Goal: Check status: Check status

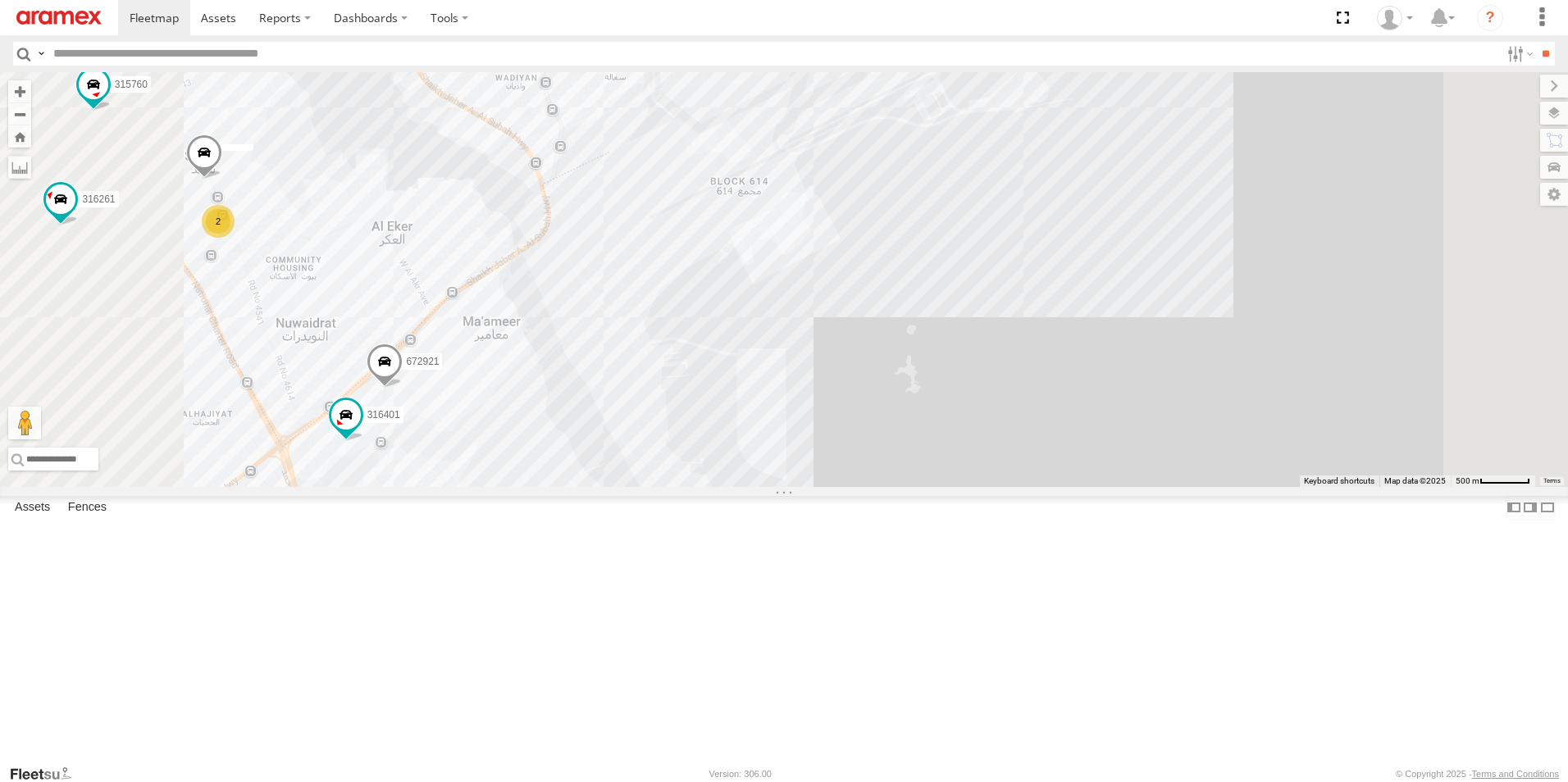
drag, startPoint x: 1134, startPoint y: 454, endPoint x: 1133, endPoint y: 440, distance: 14.0
click at [1133, 440] on div "316421 393362 333976 315405 333980 316422 333981 395739 333832 333977 316401 31…" at bounding box center [784, 279] width 1568 height 415
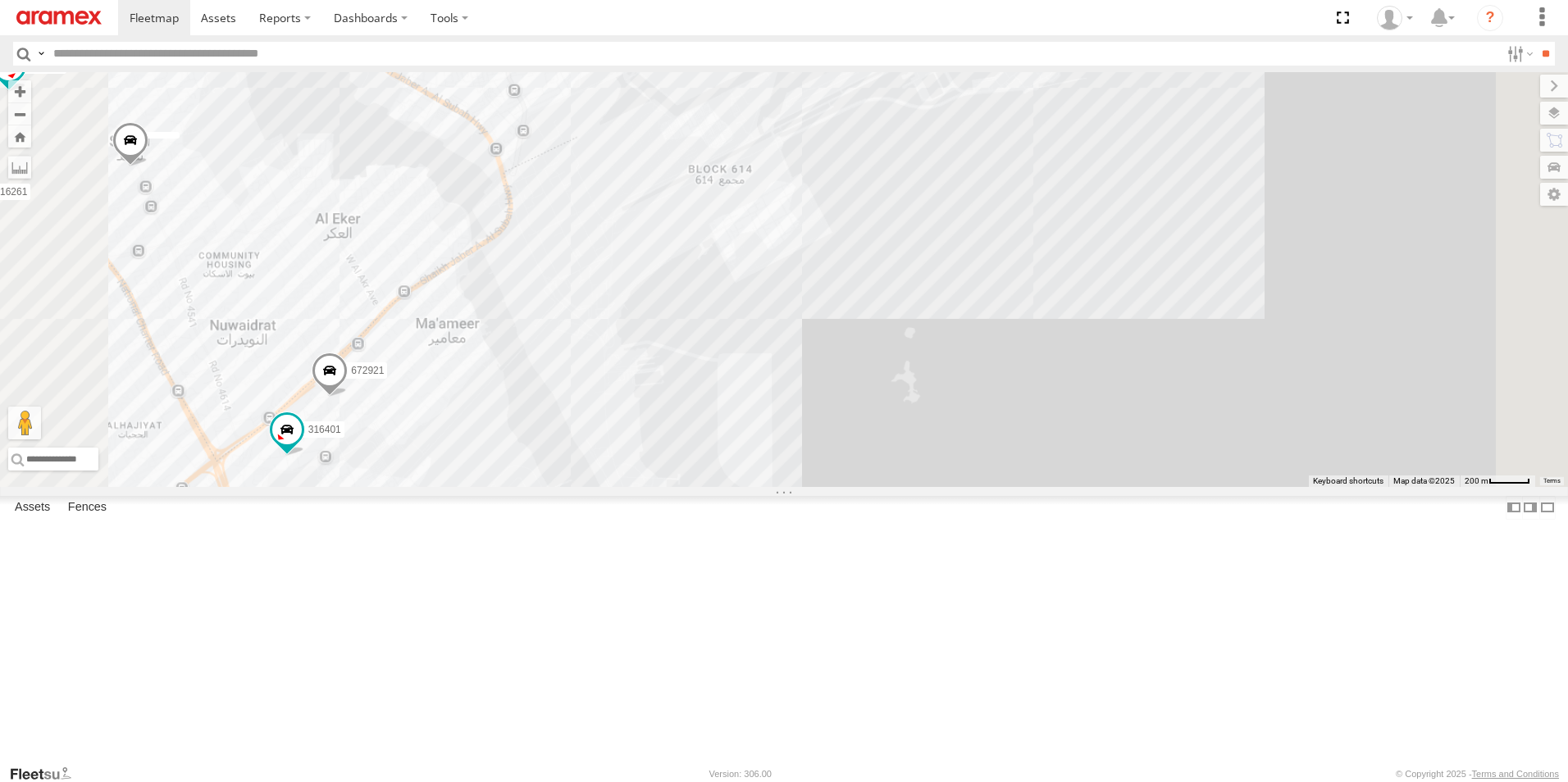
drag, startPoint x: 1133, startPoint y: 440, endPoint x: 1135, endPoint y: 428, distance: 12.2
click at [1133, 431] on div "316421 393362 333976 315405 333980 316422 333981 395739 333832 333977 316401 31…" at bounding box center [784, 279] width 1568 height 415
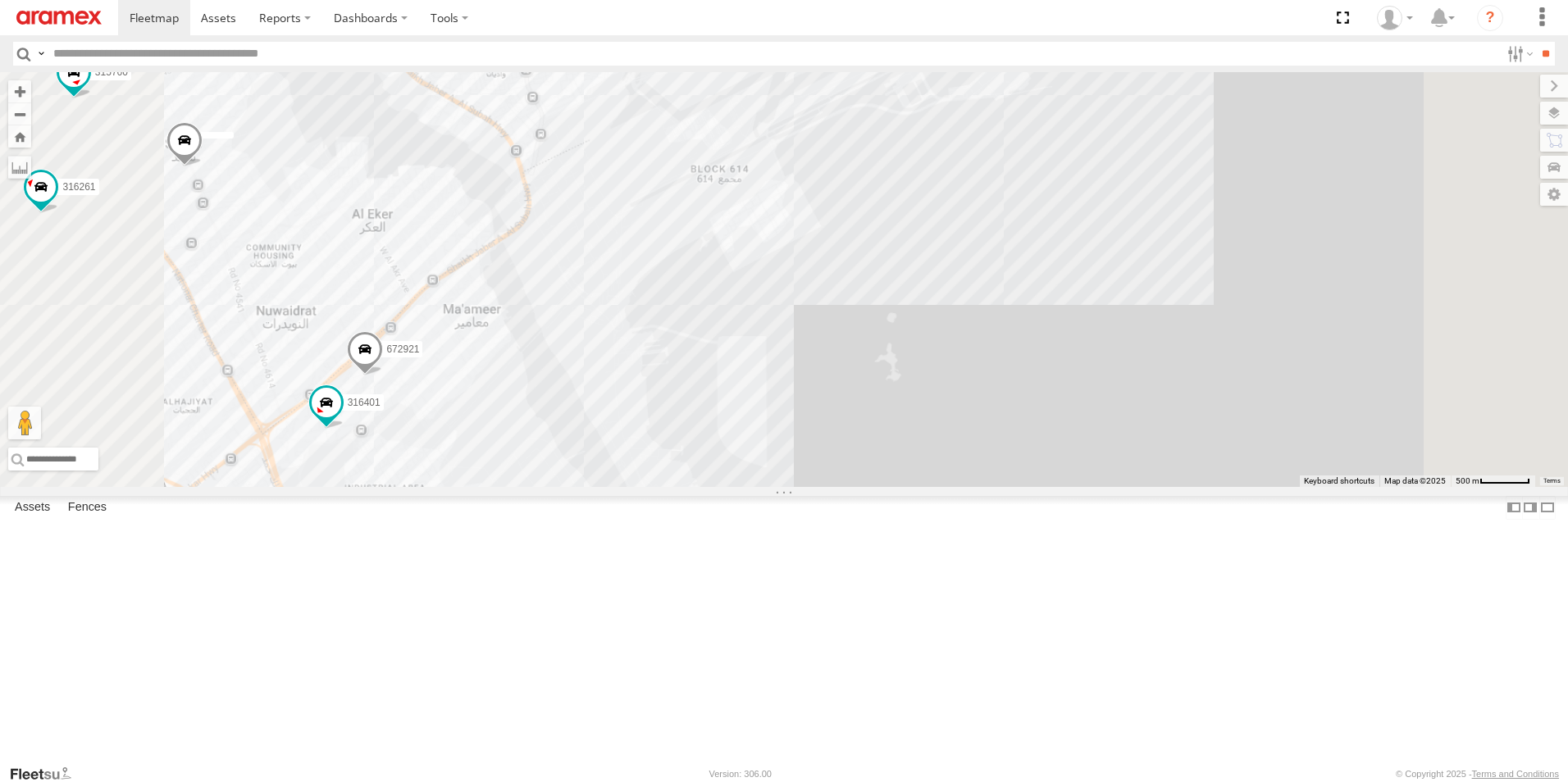
click at [1138, 416] on div "316421 393362 333976 315405 333980 316422 333981 395739 333832 333977 316401 31…" at bounding box center [784, 279] width 1568 height 415
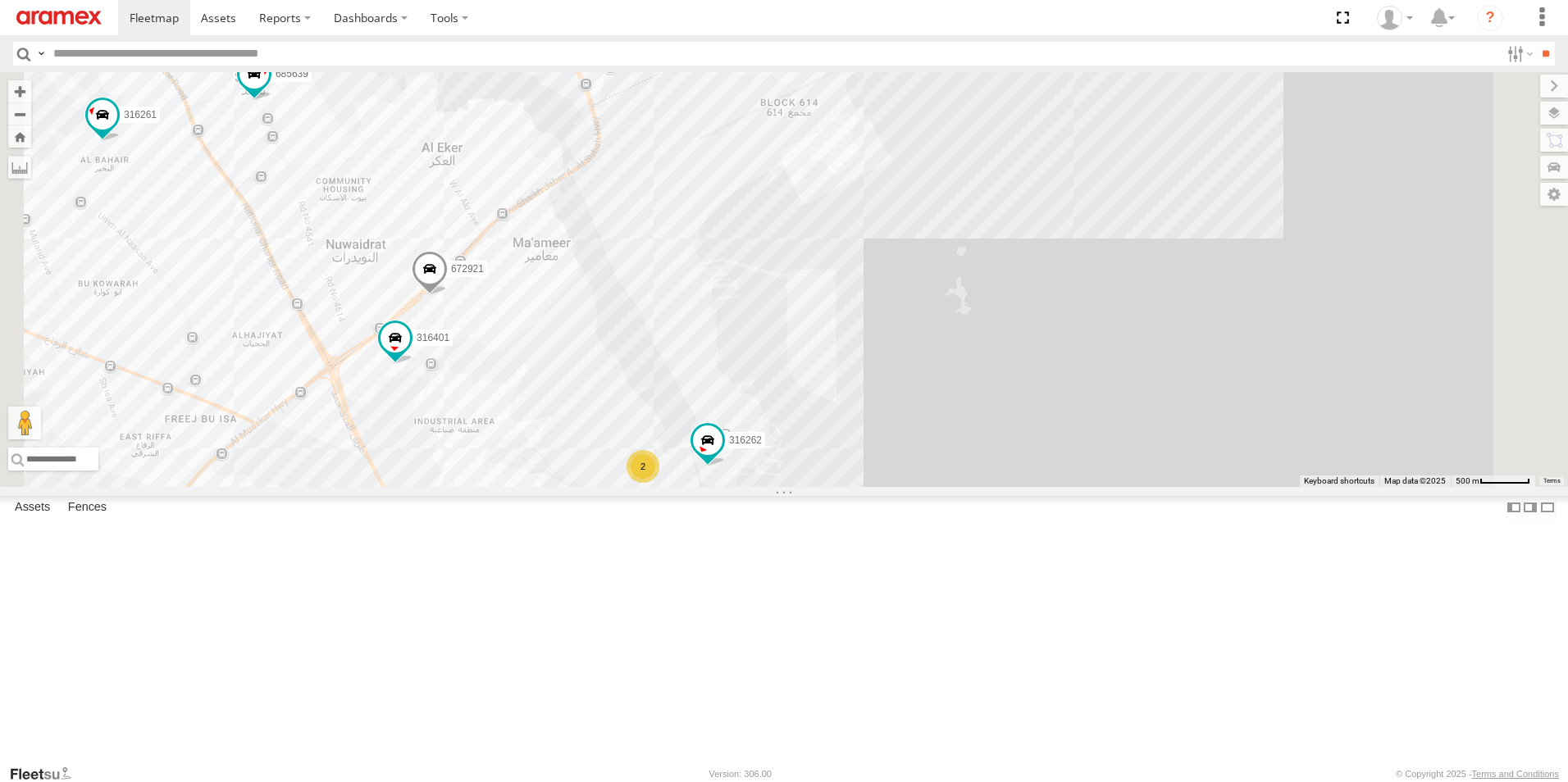
drag, startPoint x: 1000, startPoint y: 548, endPoint x: 1109, endPoint y: 441, distance: 152.7
click at [1109, 441] on div "316421 393362 333976 315405 333980 316422 333981 395739 333832 333977 316401 31…" at bounding box center [784, 279] width 1568 height 415
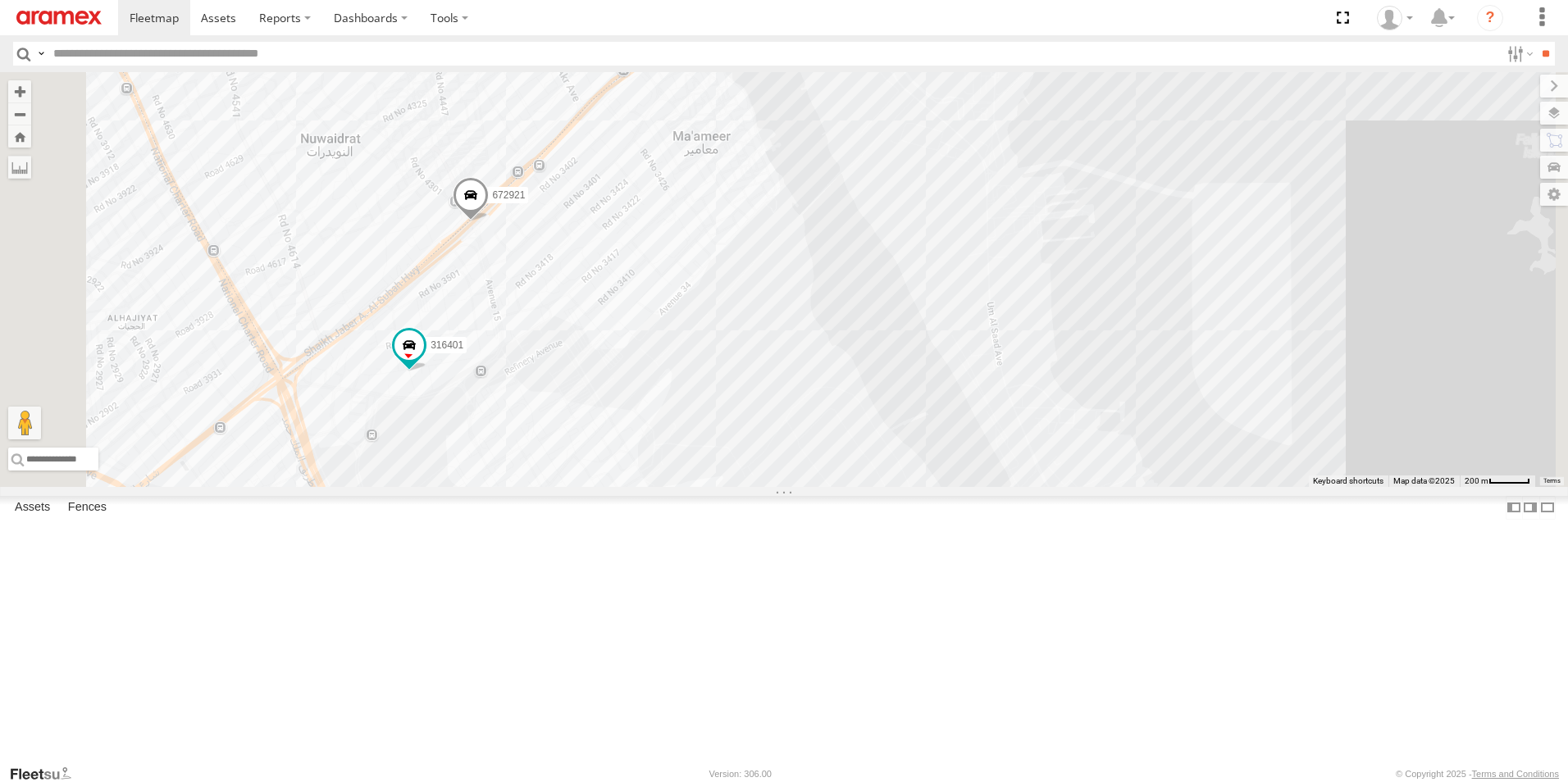
drag, startPoint x: 904, startPoint y: 454, endPoint x: 1083, endPoint y: 386, distance: 191.5
click at [1083, 386] on div "316421 393362 333976 315405 333980 316422 333981 395739 333832 333977 316401 31…" at bounding box center [784, 279] width 1568 height 415
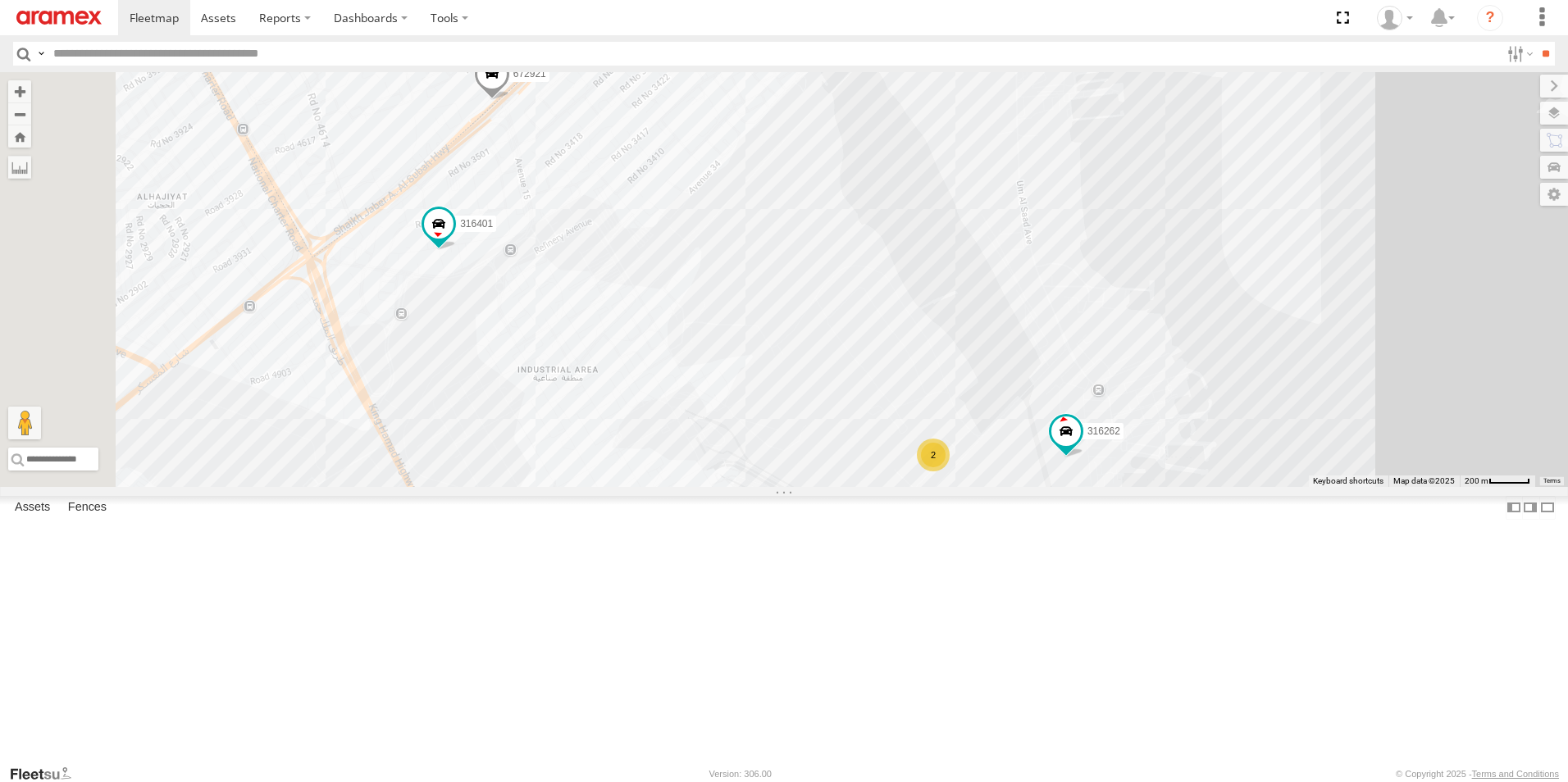
drag, startPoint x: 1116, startPoint y: 454, endPoint x: 1109, endPoint y: 370, distance: 84.3
click at [1109, 370] on div "316421 393362 333976 315405 333980 316422 333981 395739 333832 333977 316401 31…" at bounding box center [784, 279] width 1568 height 415
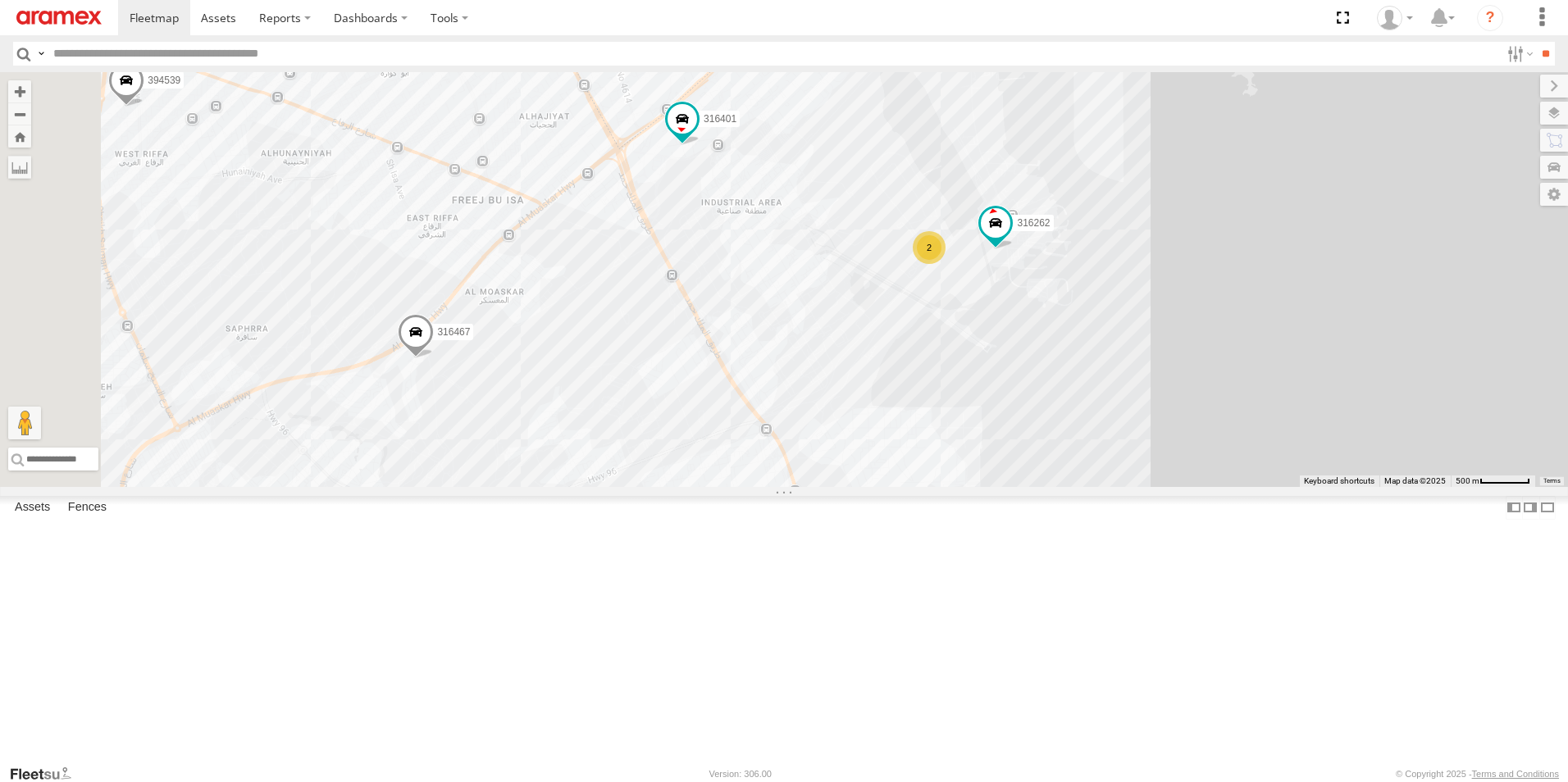
drag, startPoint x: 1276, startPoint y: 643, endPoint x: 1275, endPoint y: 523, distance: 120.0
click at [1275, 487] on div "316421 393362 333976 315405 333980 316422 333981 395739 333832 333977 316401 31…" at bounding box center [784, 279] width 1568 height 415
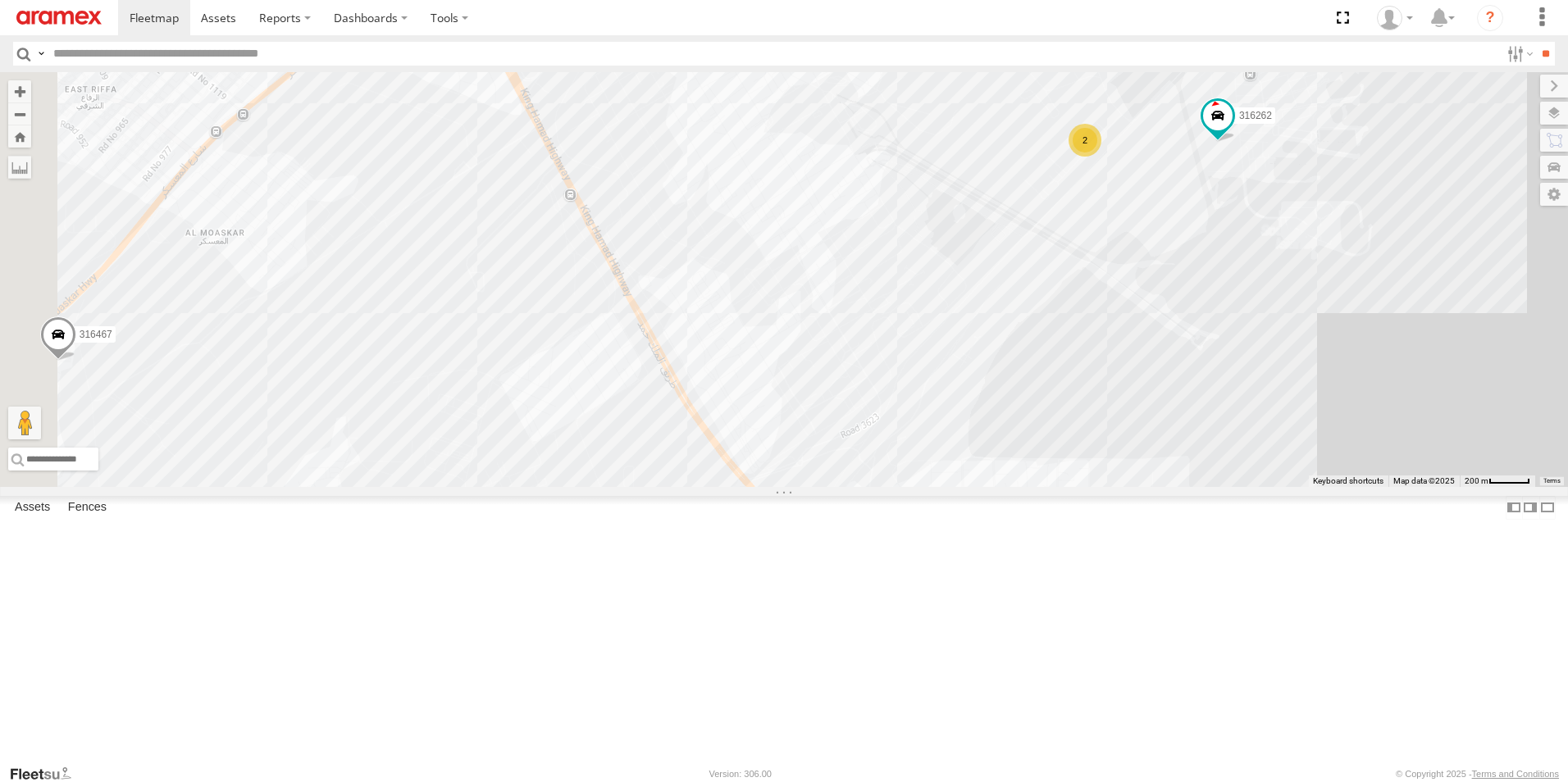
drag, startPoint x: 1064, startPoint y: 507, endPoint x: 1345, endPoint y: 568, distance: 287.5
click at [1345, 487] on div "316421 393362 333976 315405 333980 316422 333981 395739 333832 333977 316401 31…" at bounding box center [784, 279] width 1568 height 415
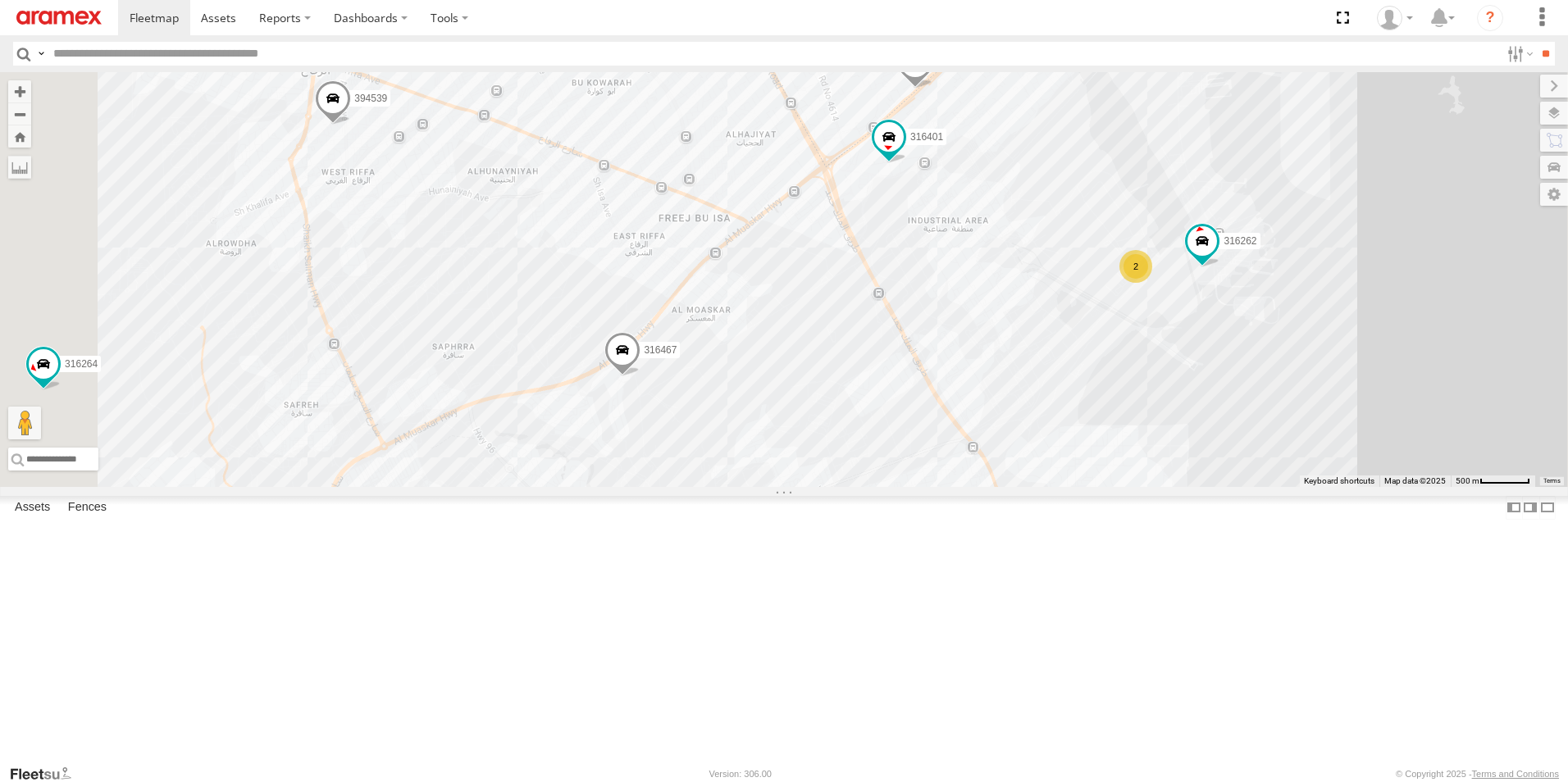
drag, startPoint x: 1310, startPoint y: 276, endPoint x: 1339, endPoint y: 278, distance: 29.1
click at [1339, 278] on div "316421 393362 333976 315405 333980 316422 333981 395739 333832 333977 316401 31…" at bounding box center [784, 279] width 1568 height 415
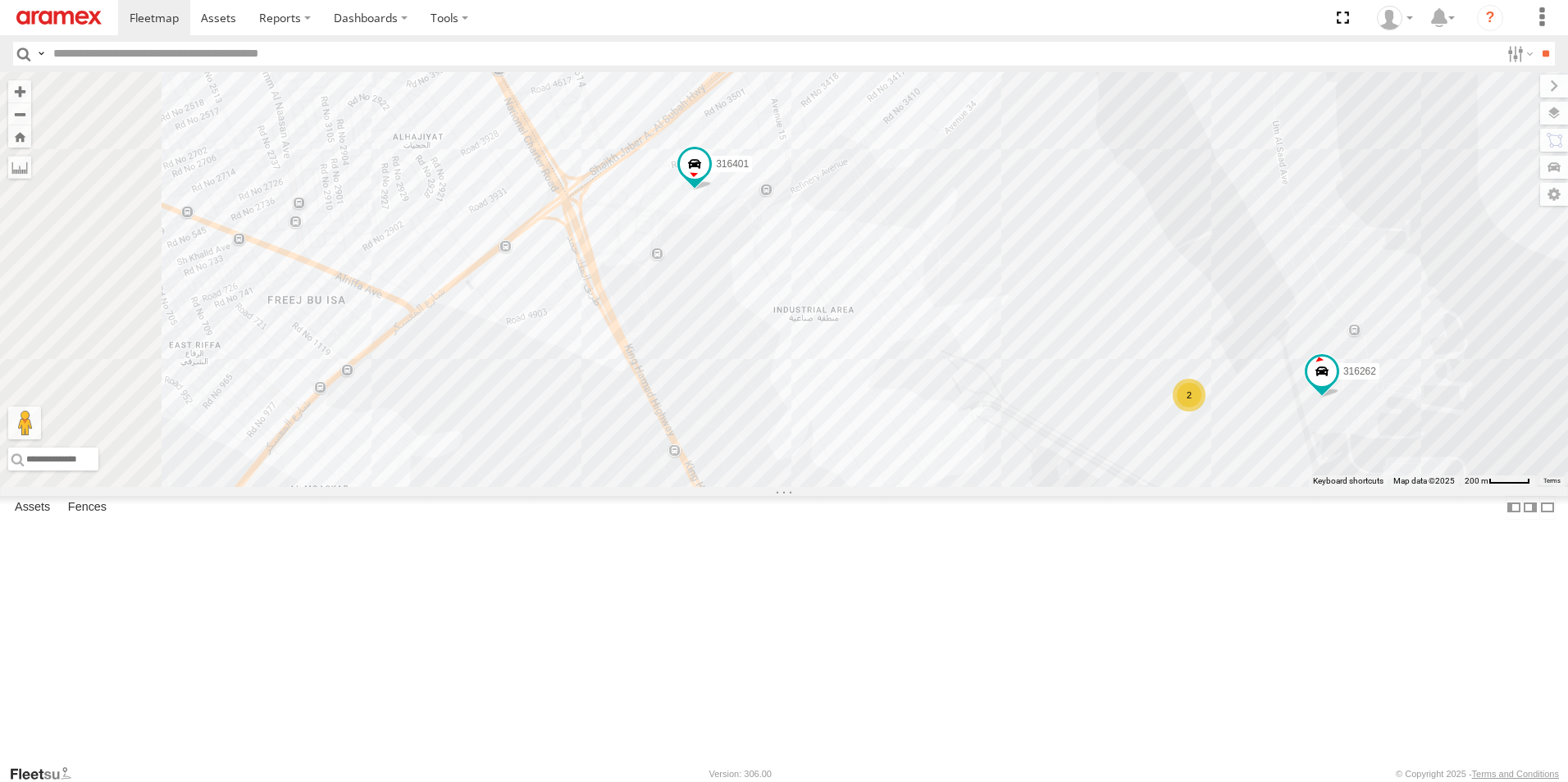
drag, startPoint x: 1283, startPoint y: 246, endPoint x: 1362, endPoint y: 307, distance: 99.8
click at [1362, 307] on div "316421 393362 333976 315405 333980 316422 333981 395739 333832 333977 316401 31…" at bounding box center [784, 279] width 1568 height 415
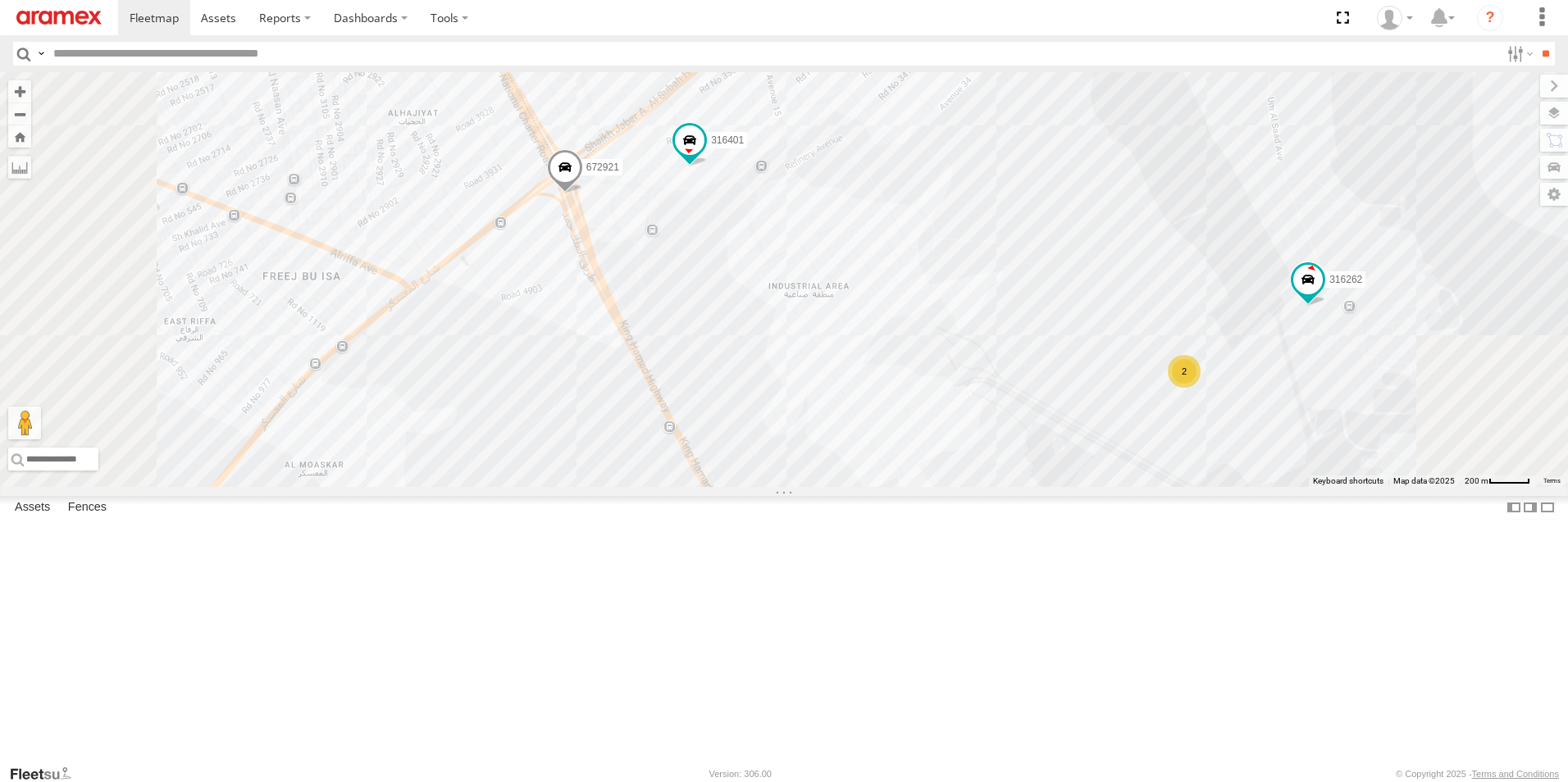
drag, startPoint x: 969, startPoint y: 550, endPoint x: 944, endPoint y: 483, distance: 71.5
click at [963, 487] on div "316421 393362 333976 315405 333980 316422 333981 395739 333832 333977 316401 31…" at bounding box center [784, 279] width 1568 height 415
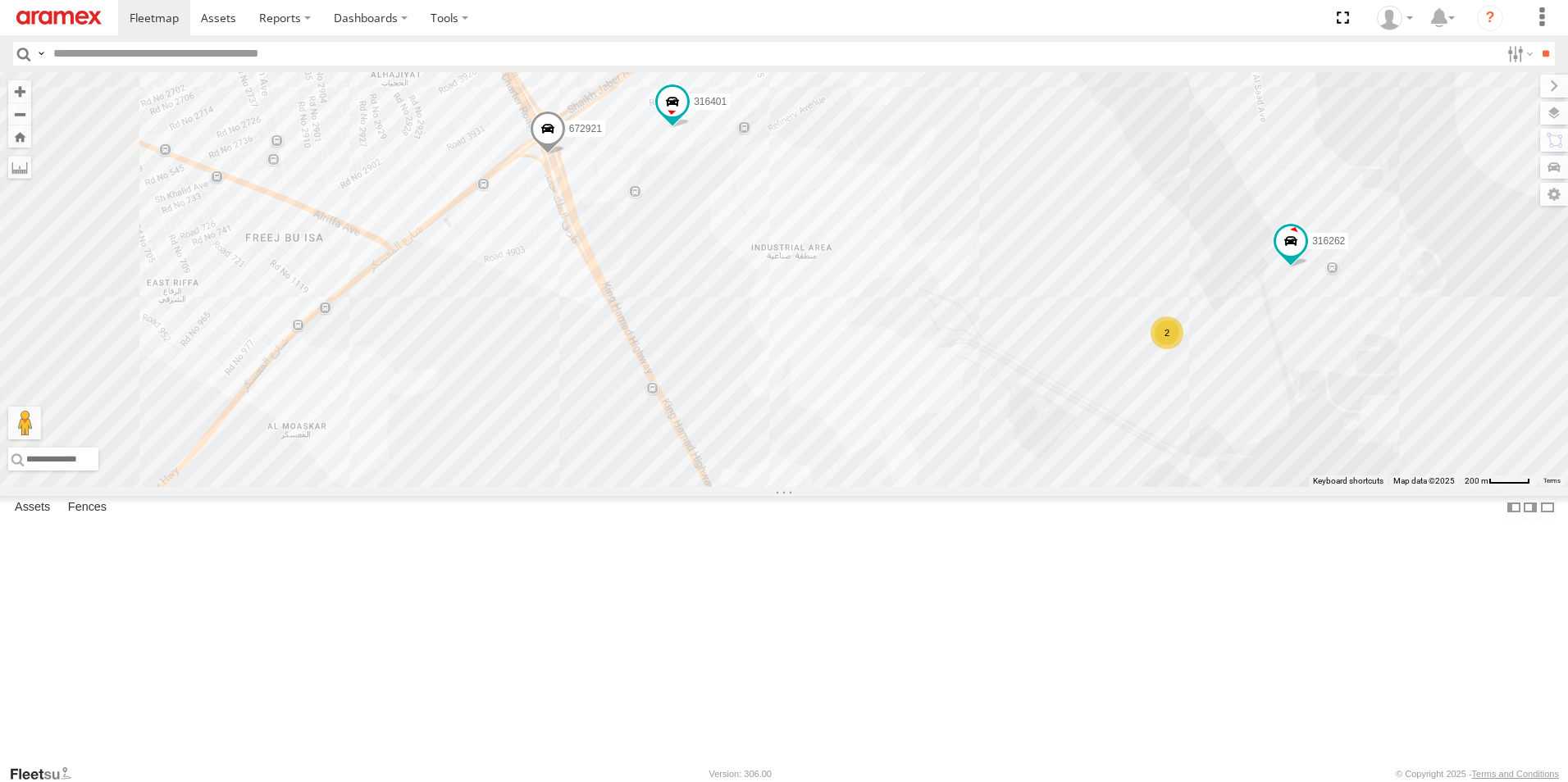
drag, startPoint x: 944, startPoint y: 483, endPoint x: 918, endPoint y: 435, distance: 54.6
click at [921, 441] on div "316421 393362 333976 315405 333980 316422 333981 395739 333832 333977 316401 31…" at bounding box center [784, 279] width 1568 height 415
click at [917, 433] on div "316421 393362 333976 315405 333980 316422 333981 395739 333832 333977 316401 31…" at bounding box center [784, 279] width 1568 height 415
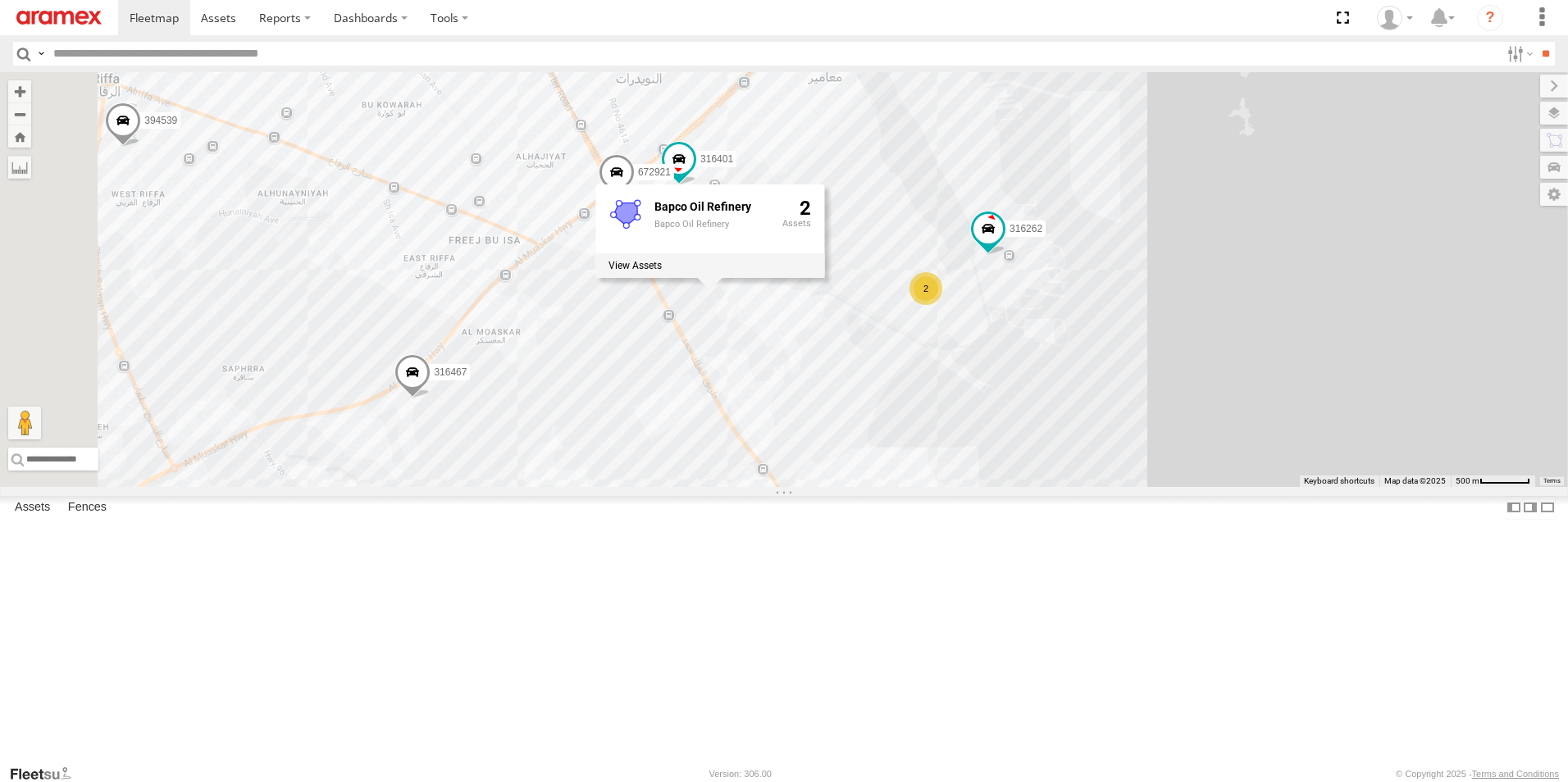
drag, startPoint x: 988, startPoint y: 515, endPoint x: 927, endPoint y: 424, distance: 109.6
click at [934, 435] on div "316421 393362 333976 315405 333980 316422 333981 395739 333832 333977 316401 31…" at bounding box center [784, 279] width 1568 height 415
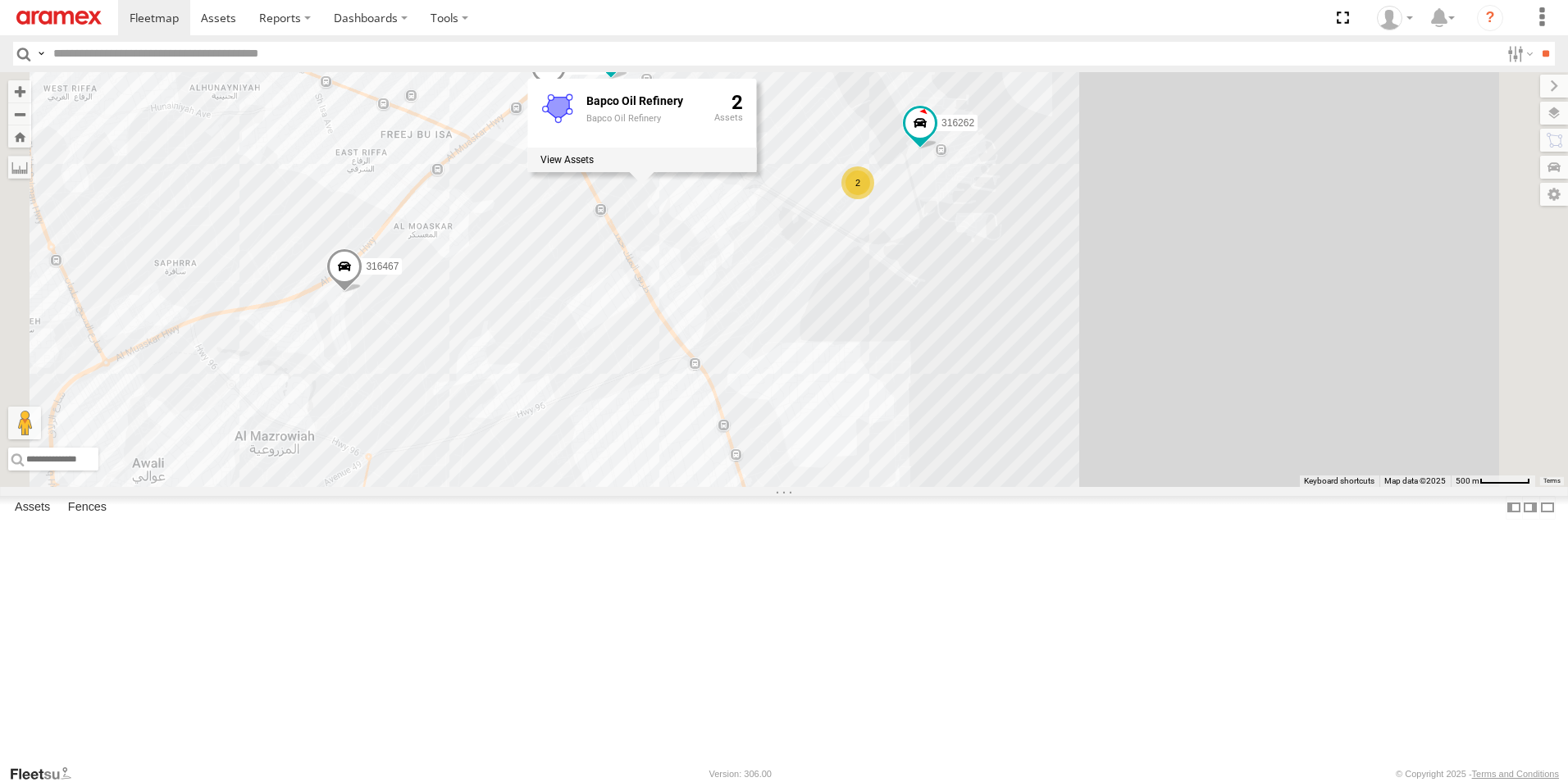
click at [924, 419] on div "316421 393362 333976 315405 333980 316422 333981 395739 333832 333977 316401 31…" at bounding box center [784, 279] width 1568 height 415
click at [924, 418] on div "316421 393362 333976 315405 333980 316422 333981 395739 333832 333977 316401 31…" at bounding box center [784, 279] width 1568 height 415
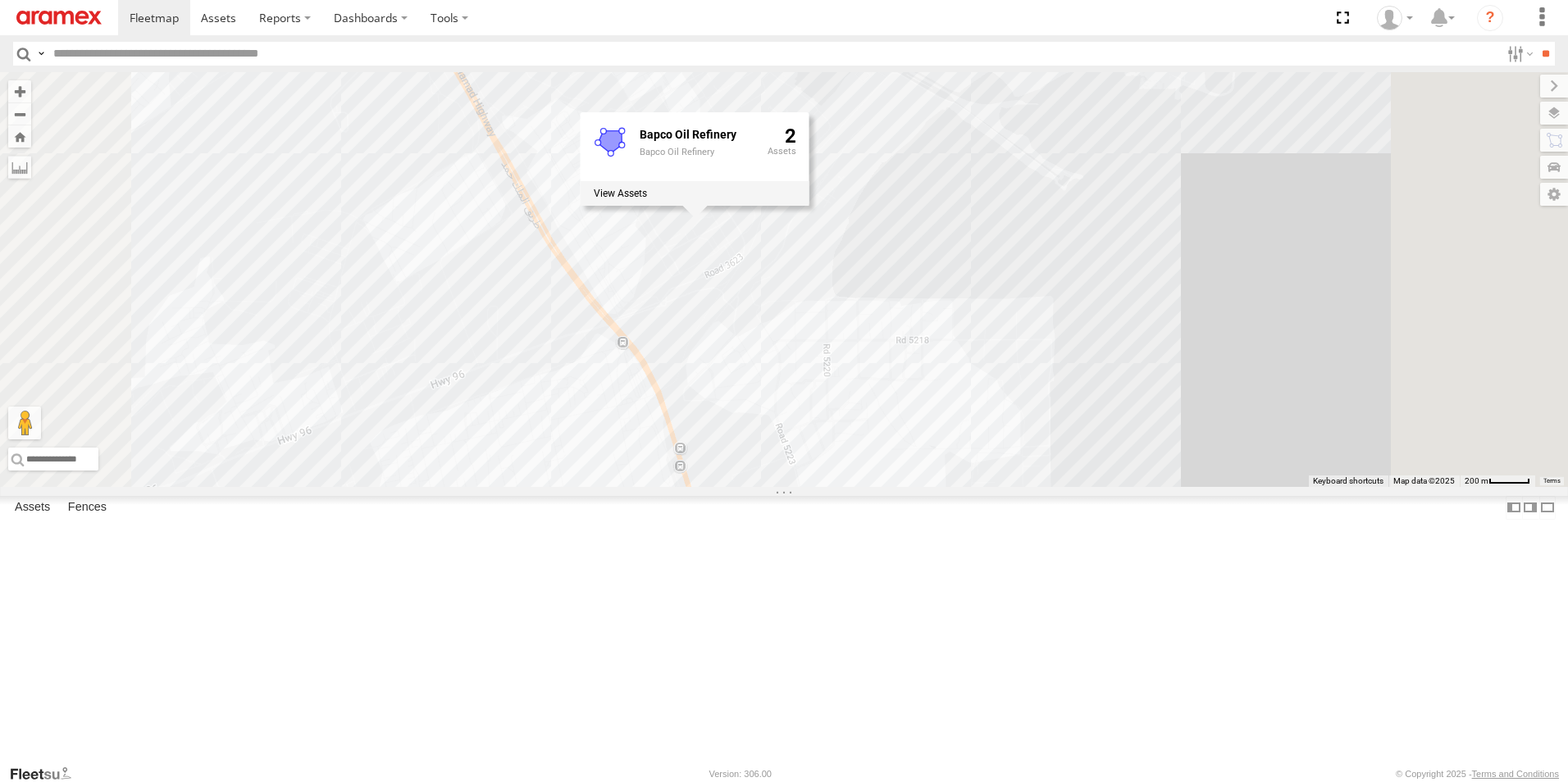
drag, startPoint x: 1293, startPoint y: 594, endPoint x: 1231, endPoint y: 450, distance: 156.8
click at [1231, 450] on div "316421 393362 333976 315405 333980 316422 333981 395739 333832 333977 316401 31…" at bounding box center [784, 279] width 1568 height 415
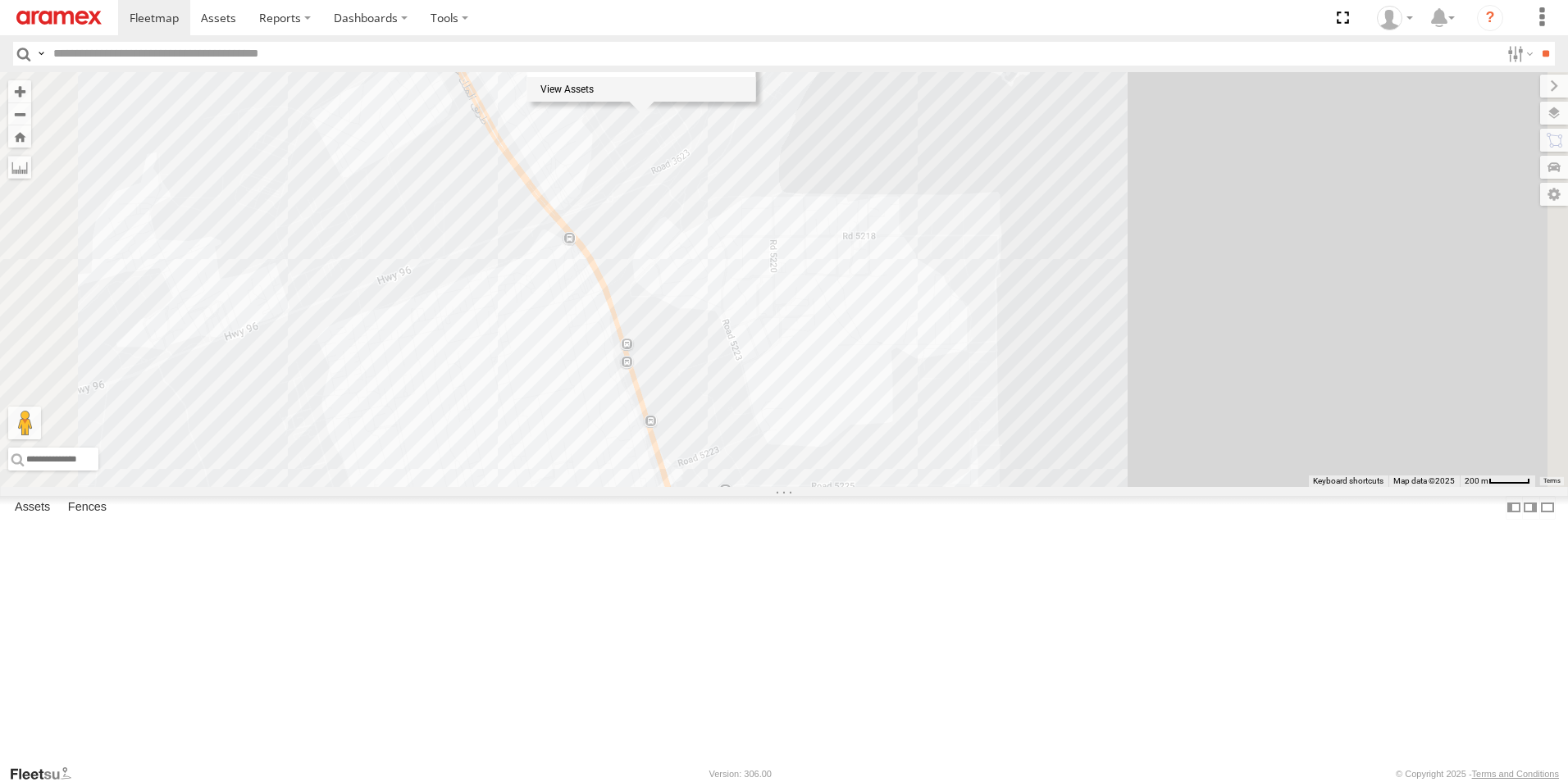
click at [1227, 441] on div "316421 393362 333976 315405 333980 316422 333981 395739 333832 333977 316401 31…" at bounding box center [784, 279] width 1568 height 415
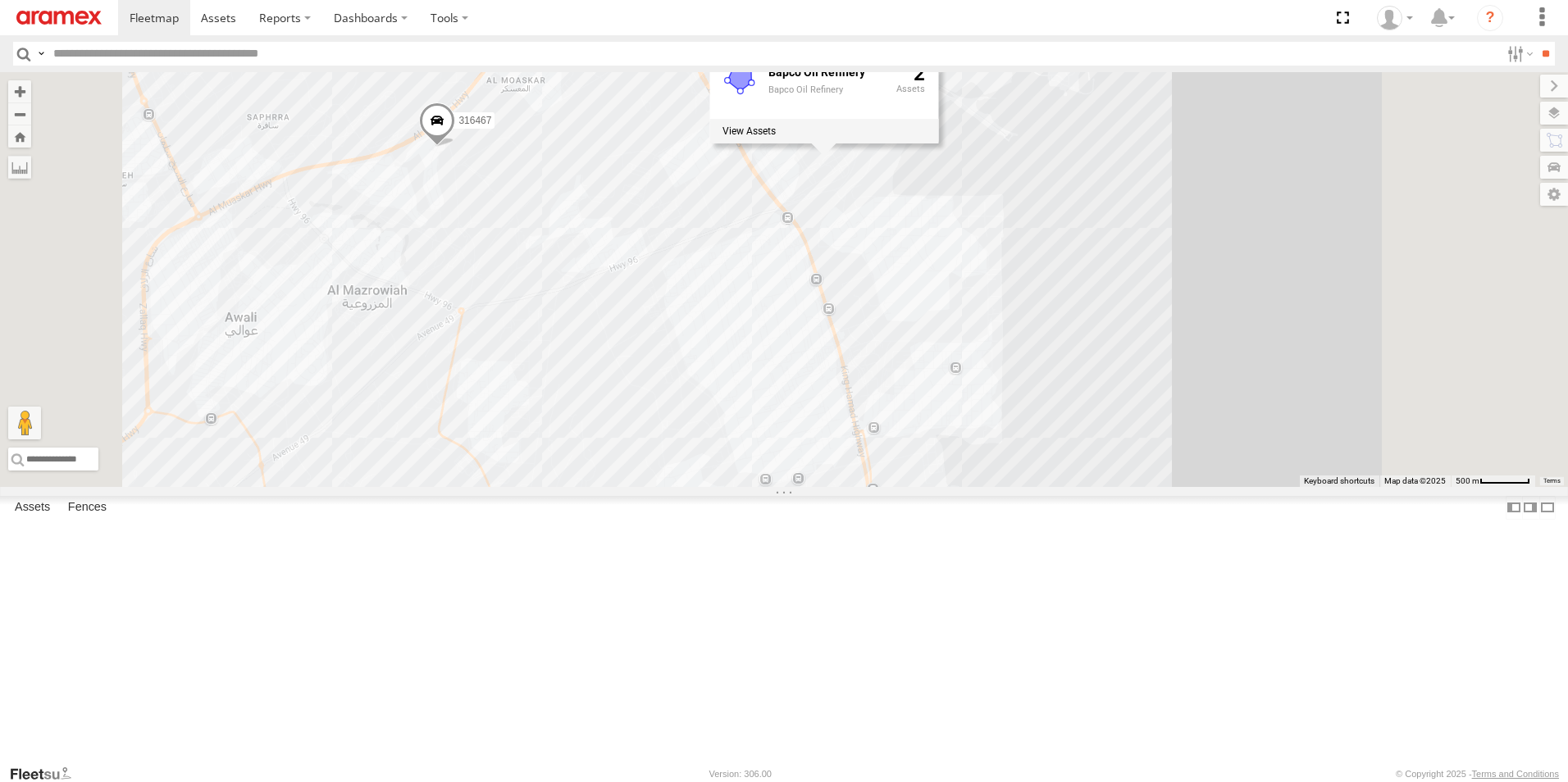
drag, startPoint x: 1354, startPoint y: 575, endPoint x: 1267, endPoint y: 427, distance: 171.7
click at [1267, 427] on div "316421 393362 333976 315405 333980 316422 333981 395739 333832 333977 316401 31…" at bounding box center [784, 279] width 1568 height 415
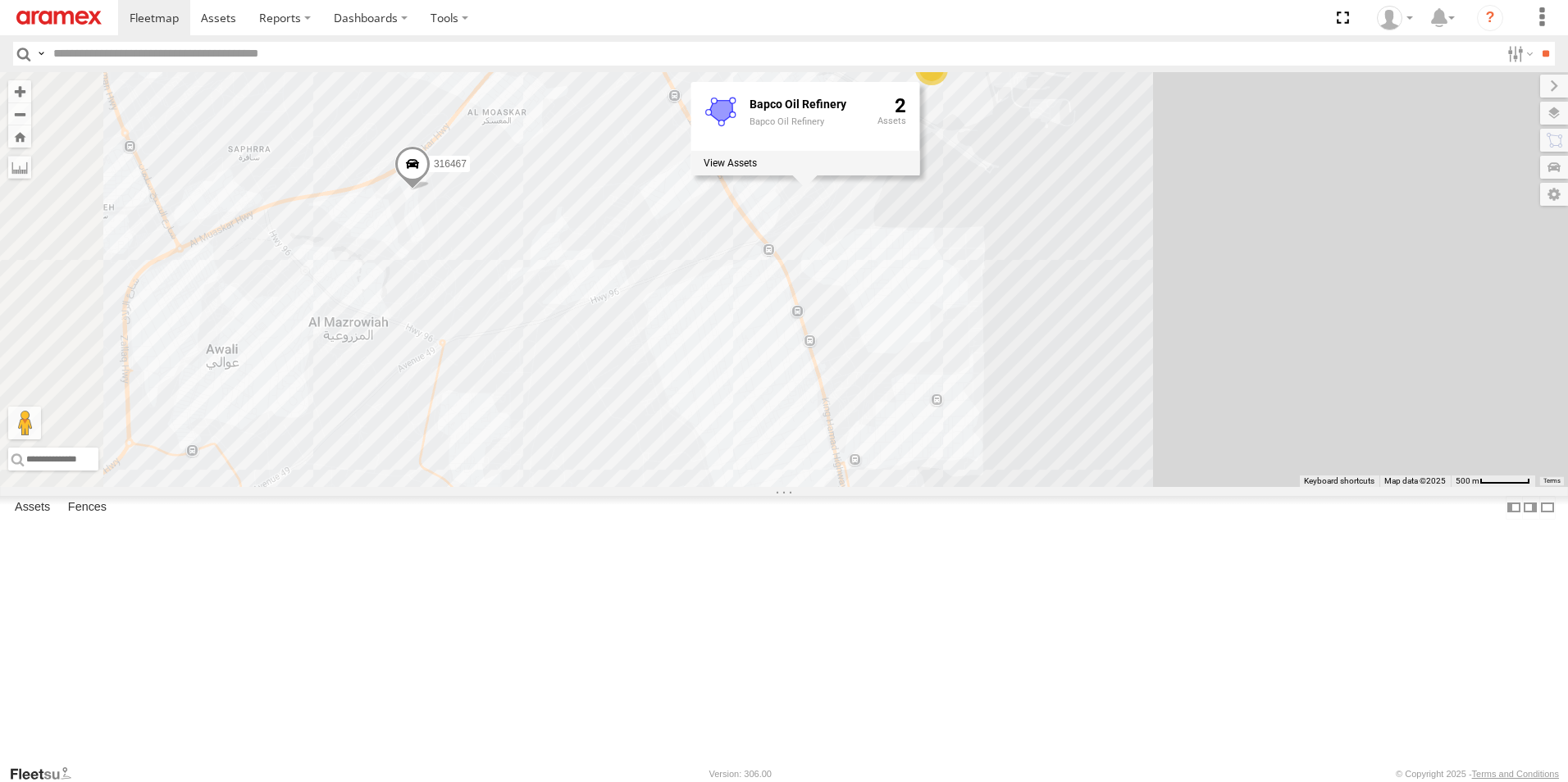
drag, startPoint x: 1271, startPoint y: 420, endPoint x: 1308, endPoint y: 565, distance: 149.6
click at [1308, 487] on div "316421 393362 333976 315405 333980 316422 333981 395739 333832 333977 316401 31…" at bounding box center [784, 279] width 1568 height 415
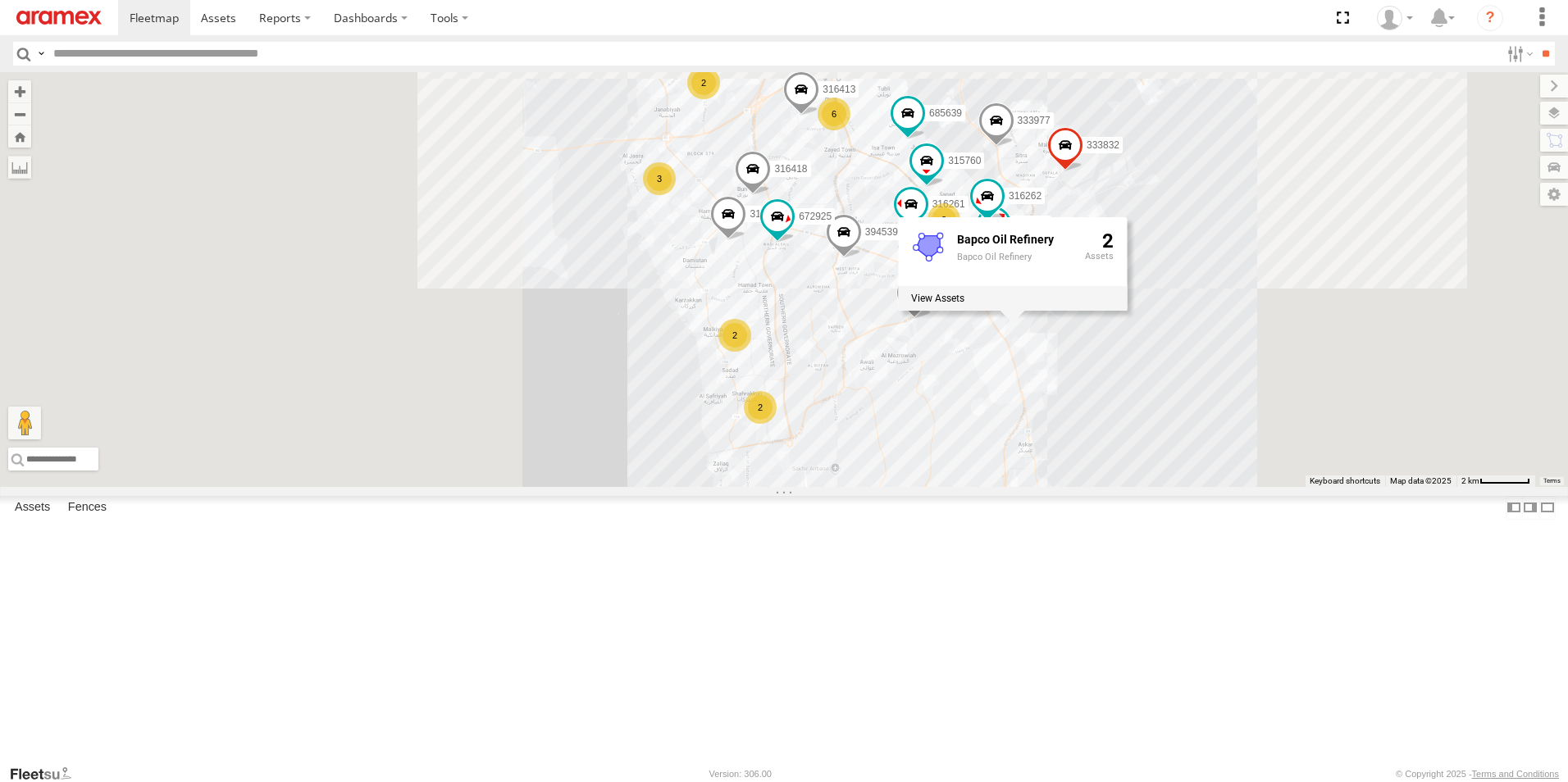
drag, startPoint x: 1446, startPoint y: 316, endPoint x: 1356, endPoint y: 490, distance: 195.9
click at [1356, 487] on div "316401 316467 316400 316418 333832 315760 394539 316262 672925 316261 2 3 33397…" at bounding box center [784, 279] width 1568 height 415
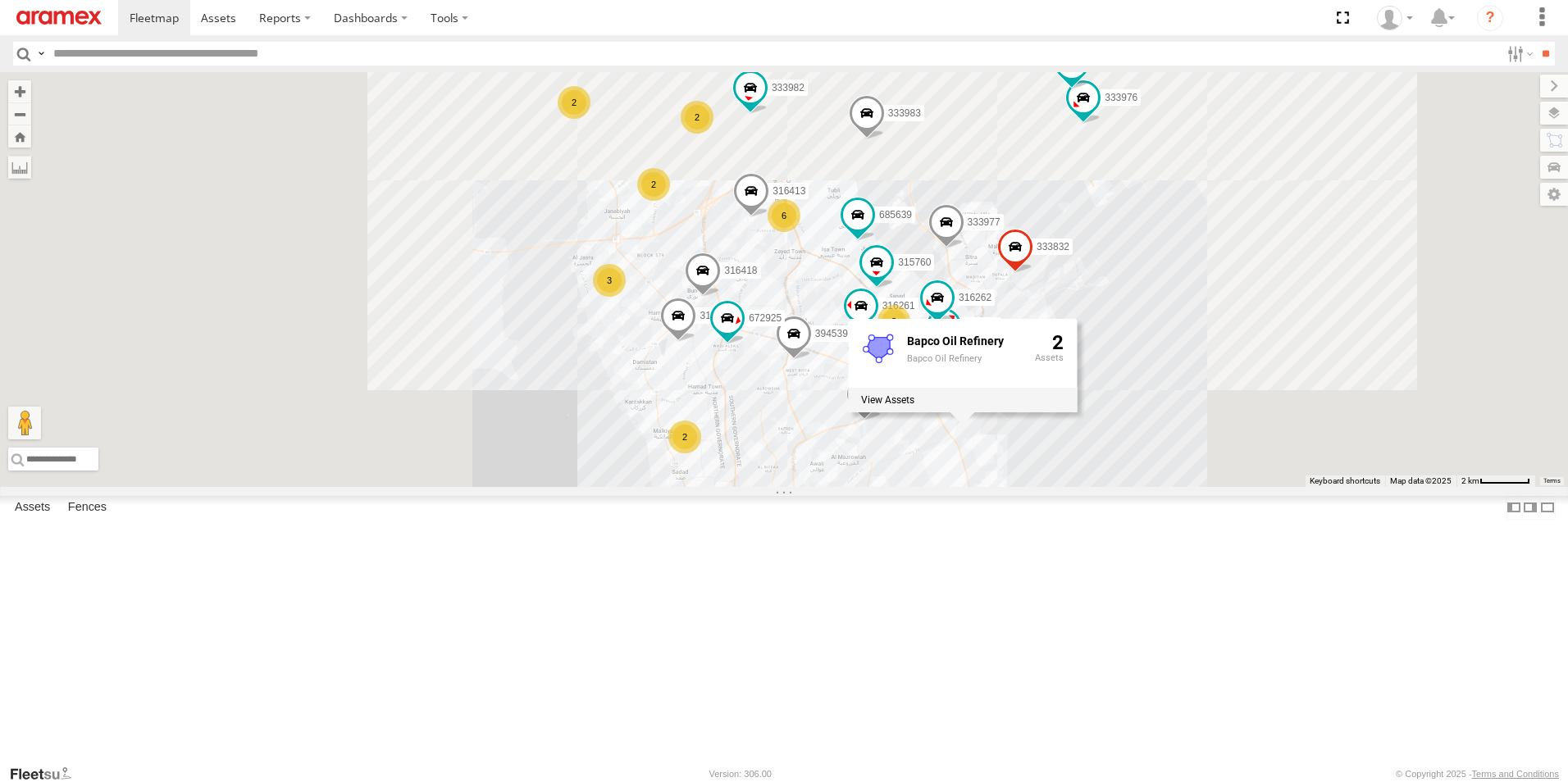
click at [1356, 487] on div "316401 316467 316400 316418 333832 315760 394539 316262 672925 316261 2 3 33397…" at bounding box center [784, 279] width 1568 height 415
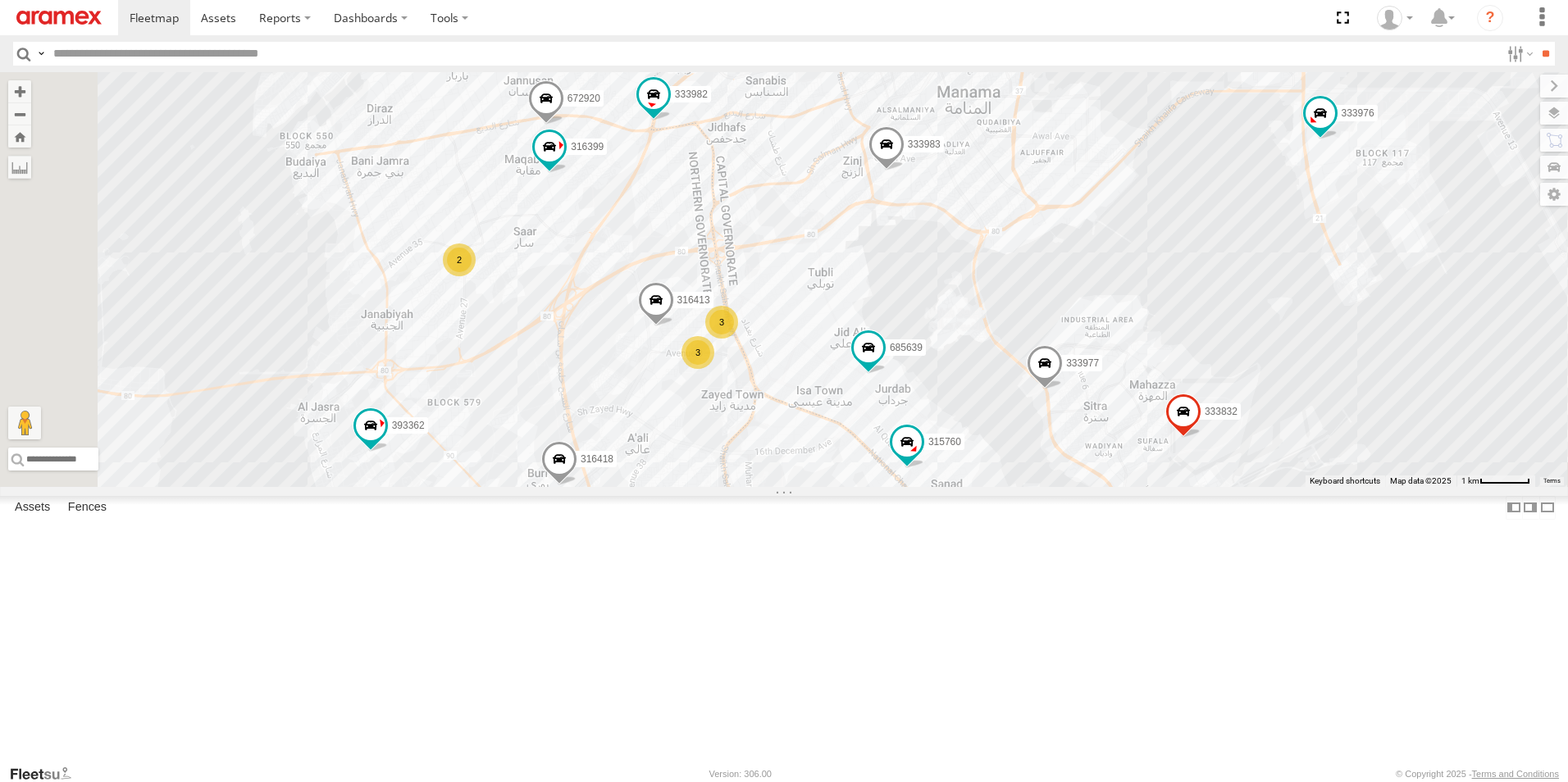
drag, startPoint x: 961, startPoint y: 317, endPoint x: 1117, endPoint y: 425, distance: 189.7
click at [1117, 425] on div "316401 316467 316400 316418 333832 315760 394539 316262 672925 316261 333976 39…" at bounding box center [784, 279] width 1568 height 415
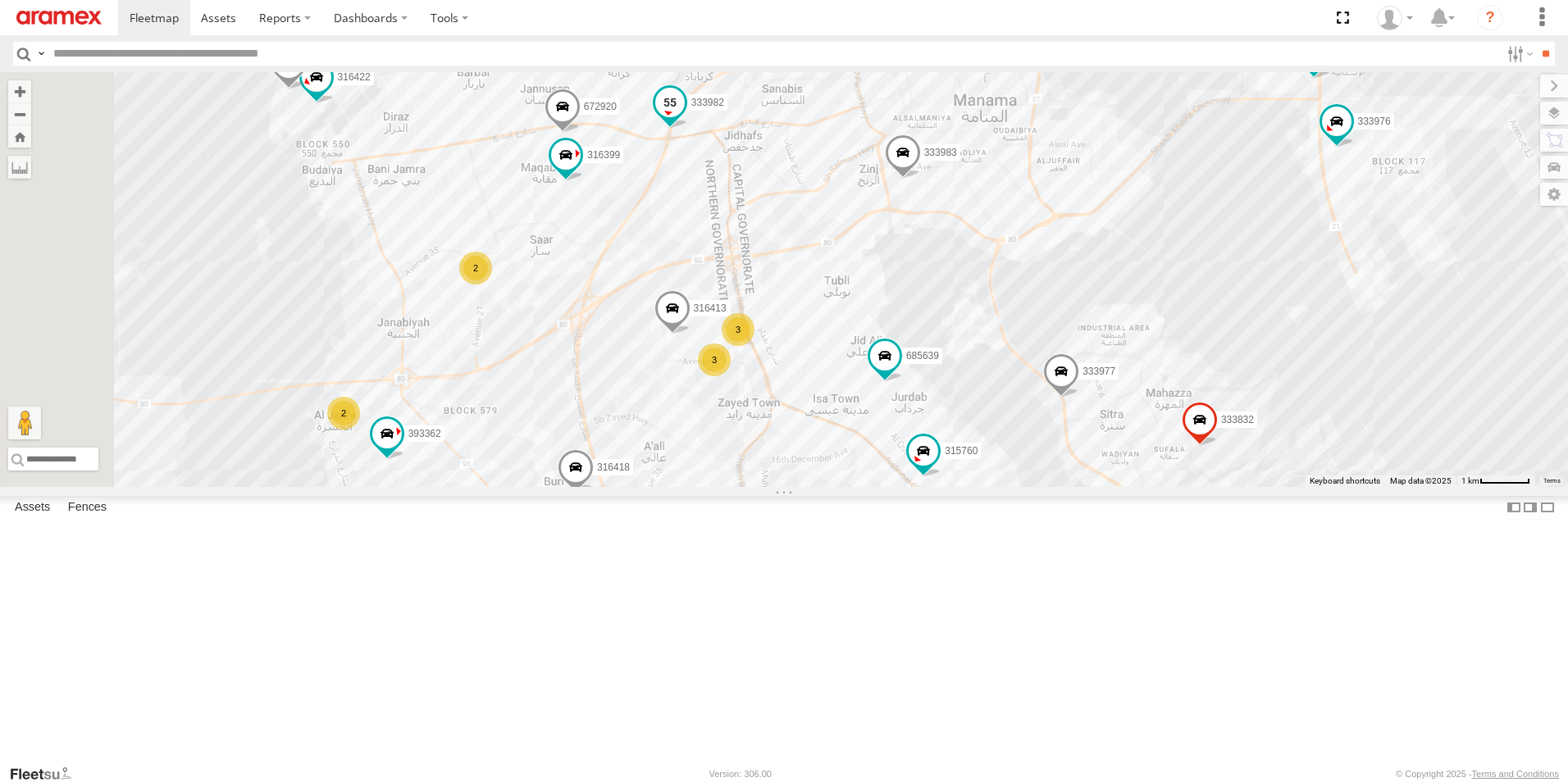
click at [685, 117] on span at bounding box center [670, 103] width 29 height 29
click at [1005, 86] on div "316401 316467 316400 316418 333832 315760 394539 316262 672925 316261 333976 39…" at bounding box center [784, 279] width 1568 height 415
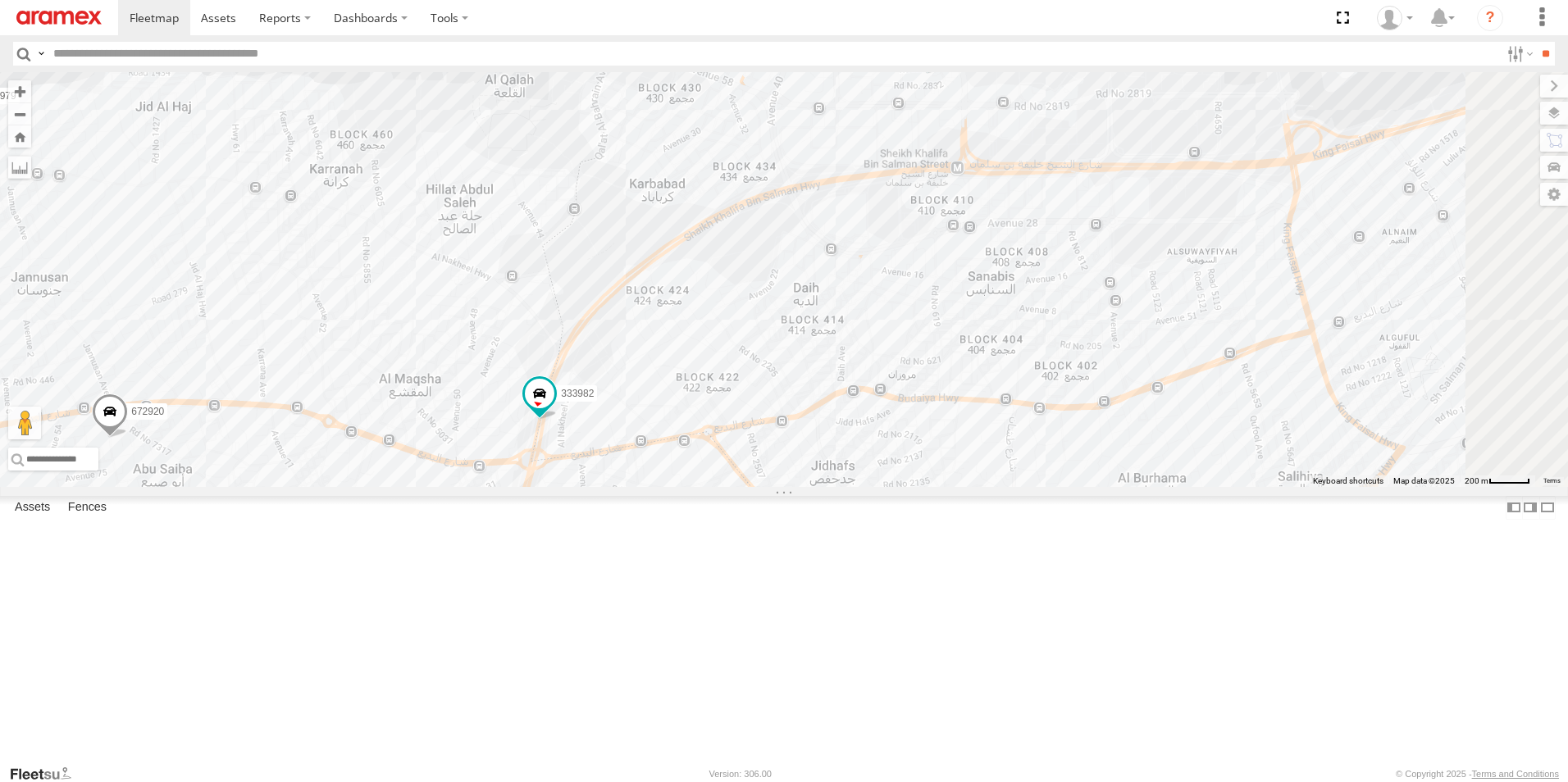
click at [942, 63] on span at bounding box center [927, 48] width 29 height 29
click at [950, 56] on label at bounding box center [933, 49] width 32 height 11
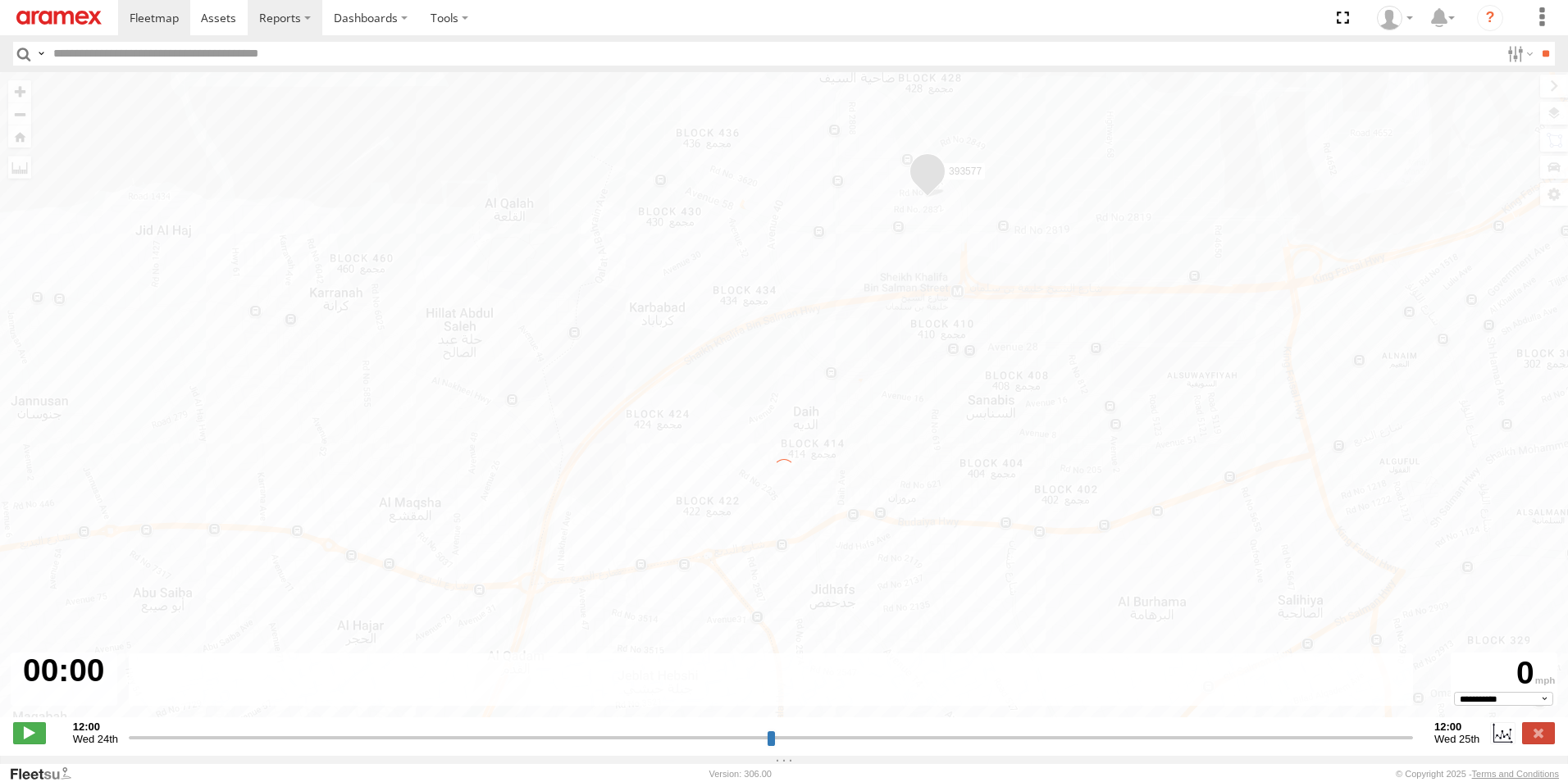
type input "**********"
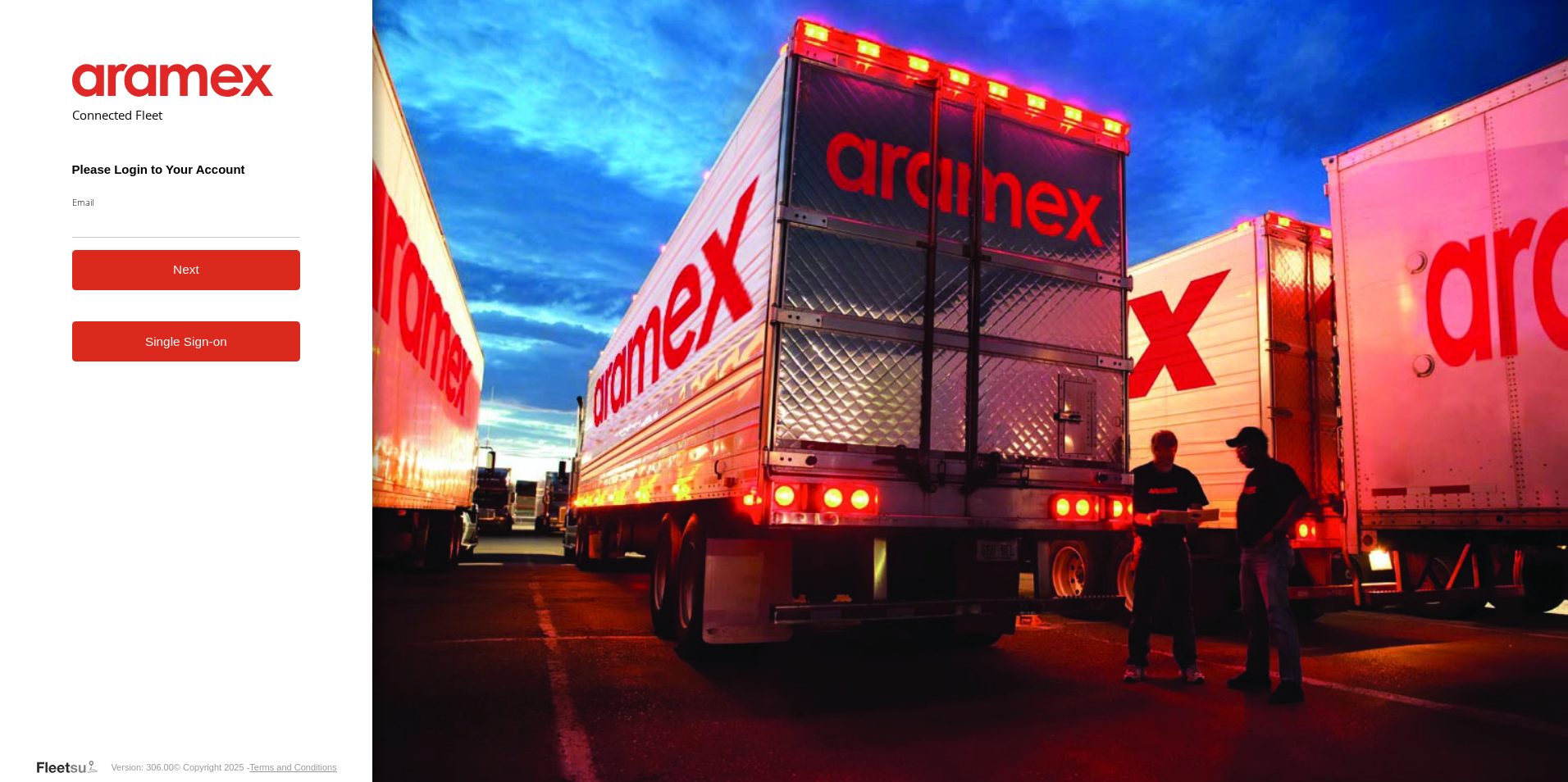
click at [207, 285] on button "Next" at bounding box center [186, 270] width 229 height 41
click at [213, 298] on form "Connected Fleet Please Login to Your Account Email Enter a valid login email ad…" at bounding box center [186, 398] width 278 height 718
click at [216, 276] on button "Next" at bounding box center [186, 270] width 229 height 41
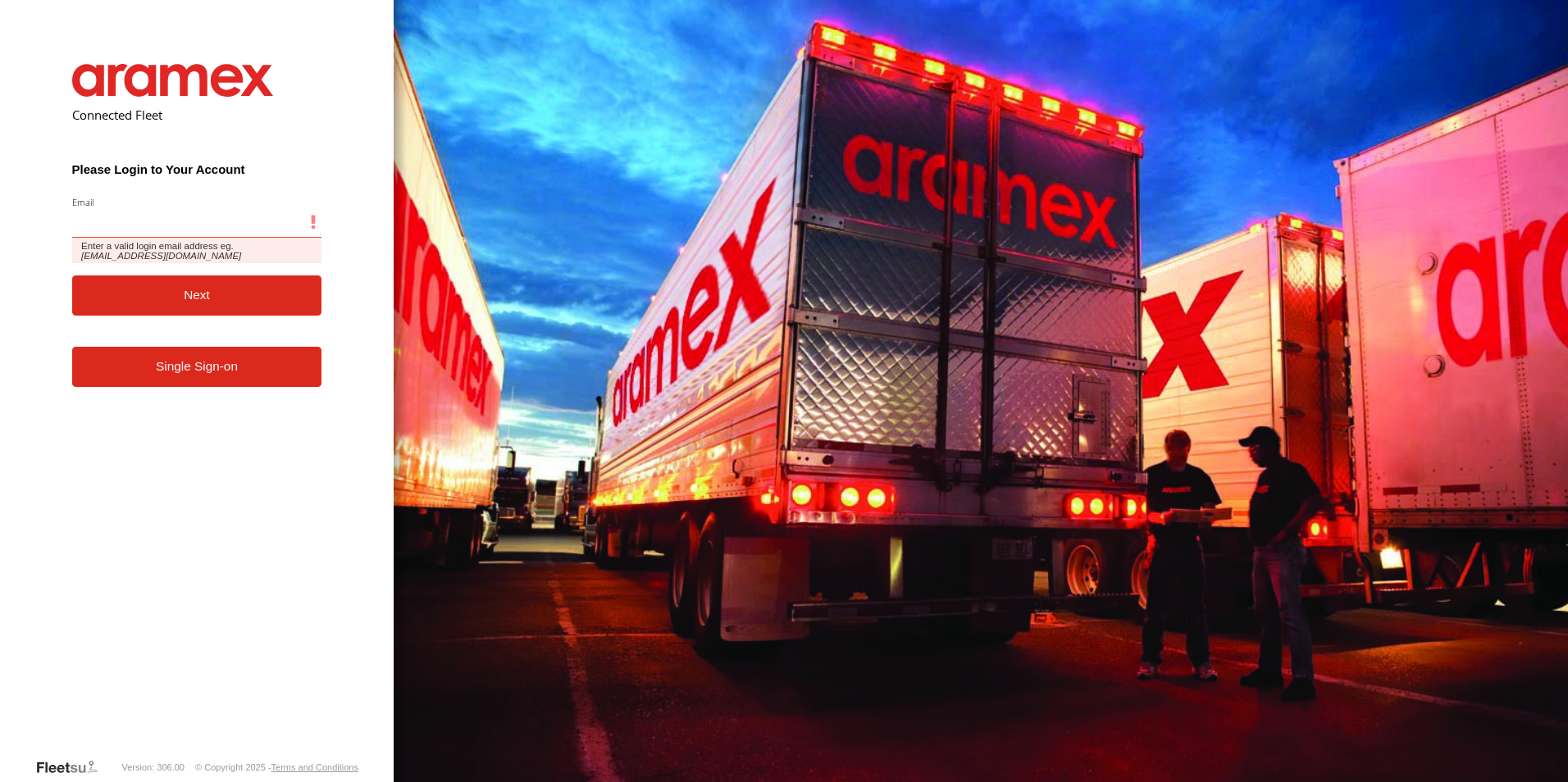
click at [175, 218] on input "Email" at bounding box center [198, 223] width 250 height 29
type input "**********"
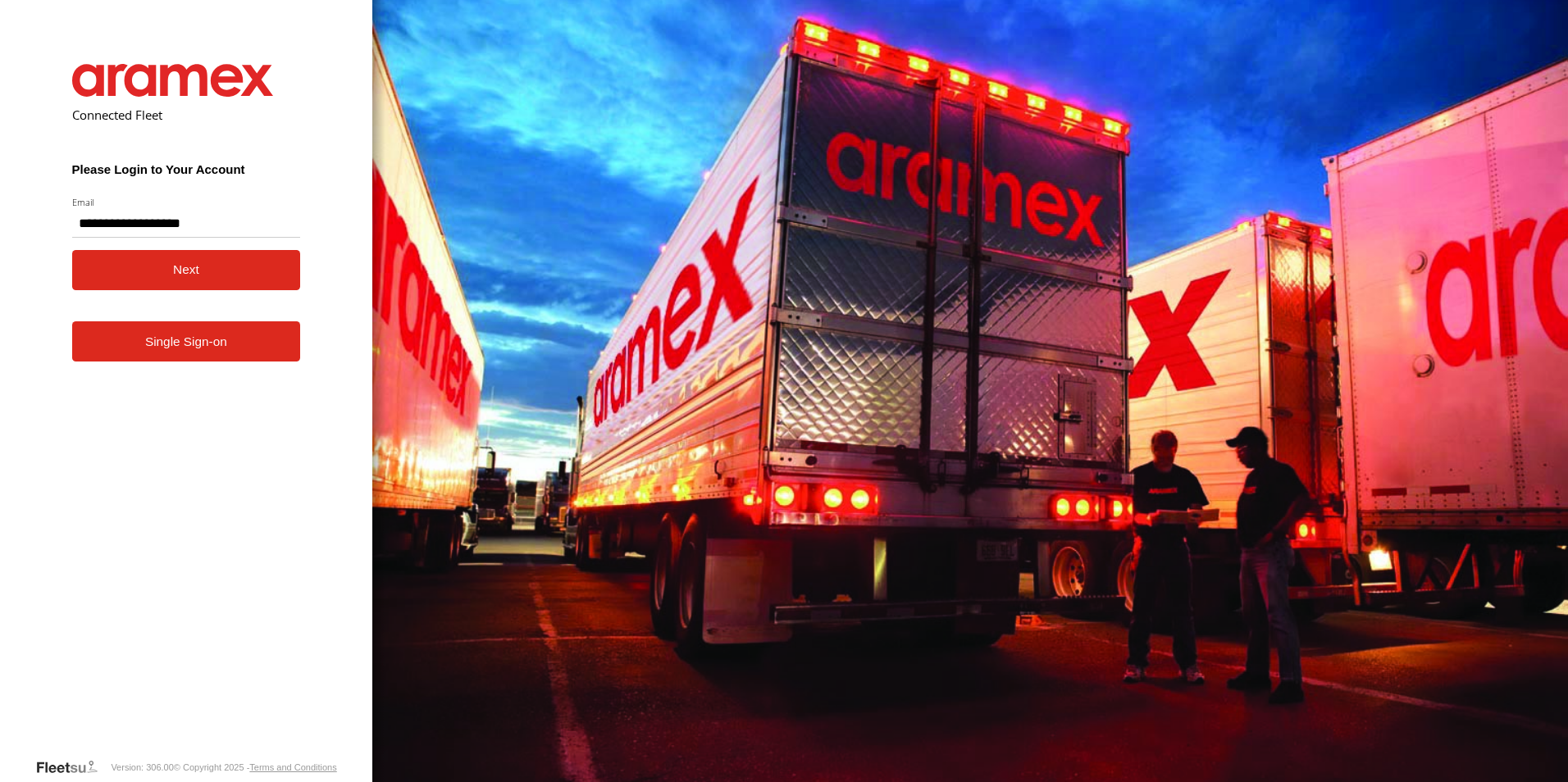
click at [195, 276] on button "Next" at bounding box center [186, 270] width 229 height 41
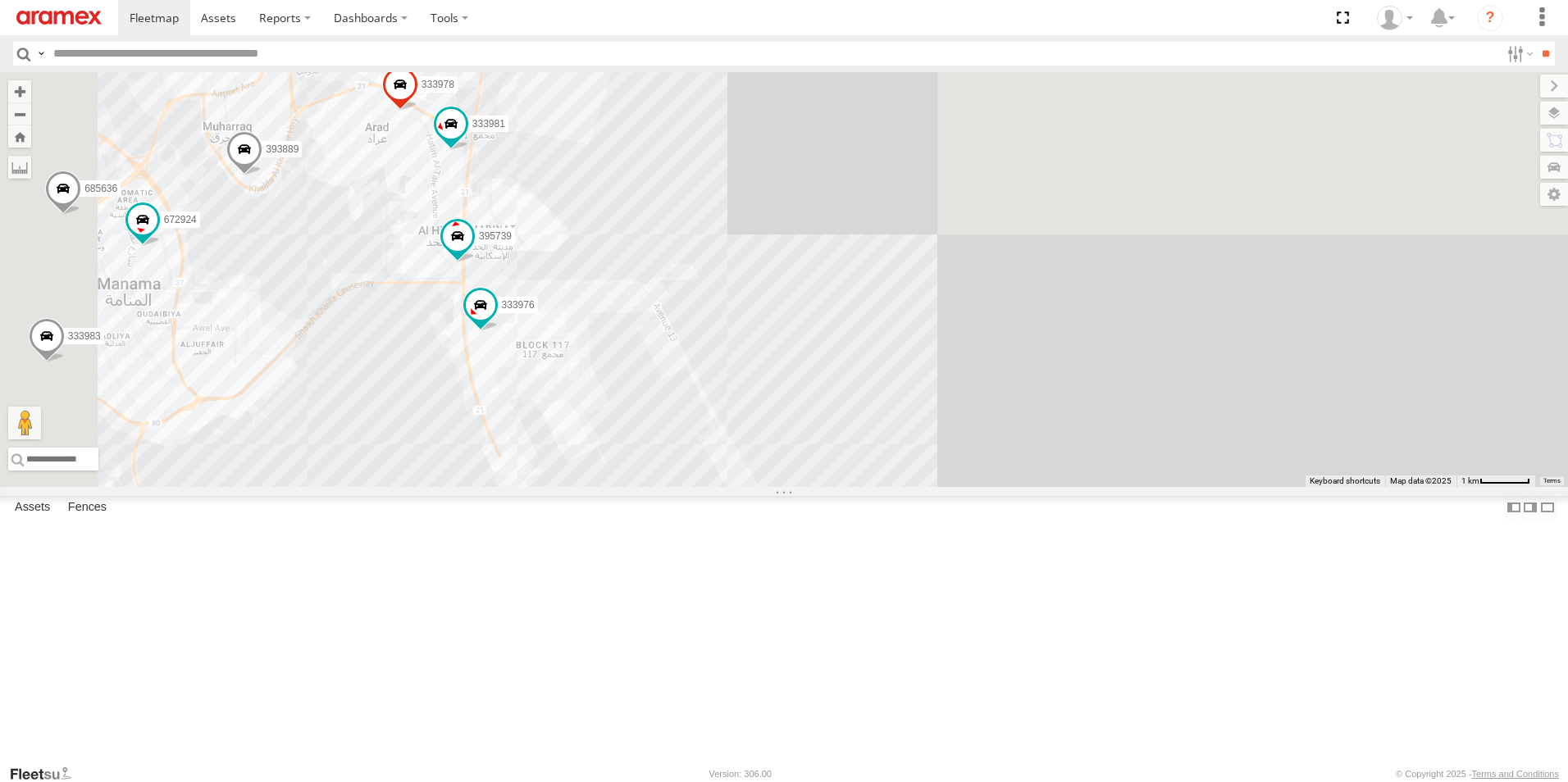
drag, startPoint x: 982, startPoint y: 281, endPoint x: 1253, endPoint y: 617, distance: 431.7
click at [1252, 487] on div "333983 333832 333977 333982 394539 685639 672921 316467 685636 316418 333976 33…" at bounding box center [784, 279] width 1568 height 415
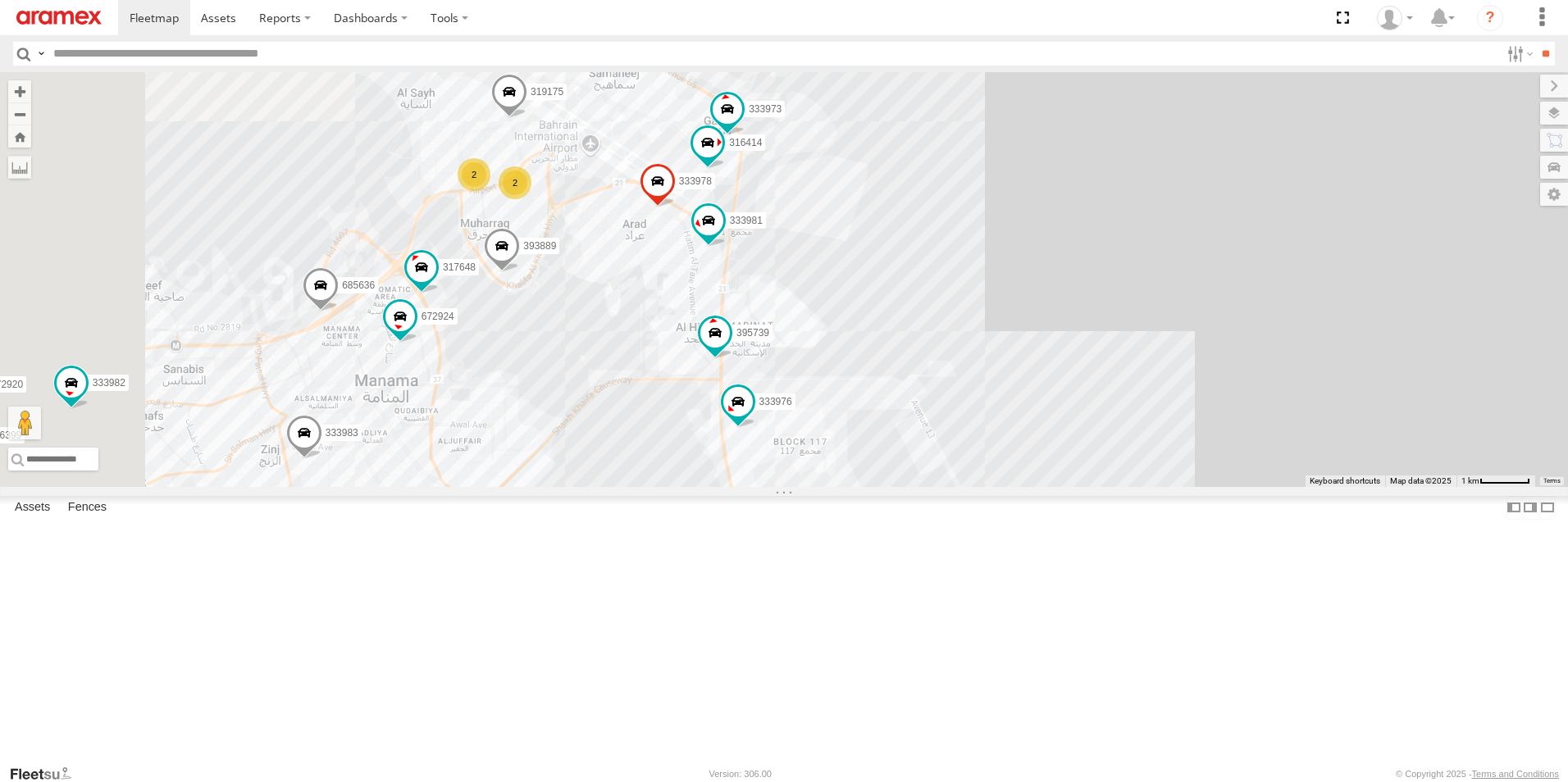
drag, startPoint x: 965, startPoint y: 358, endPoint x: 1193, endPoint y: 446, distance: 244.4
click at [1193, 446] on div "333983 333832 333977 333982 394539 685639 672921 316467 685636 316418 333976 33…" at bounding box center [784, 279] width 1568 height 415
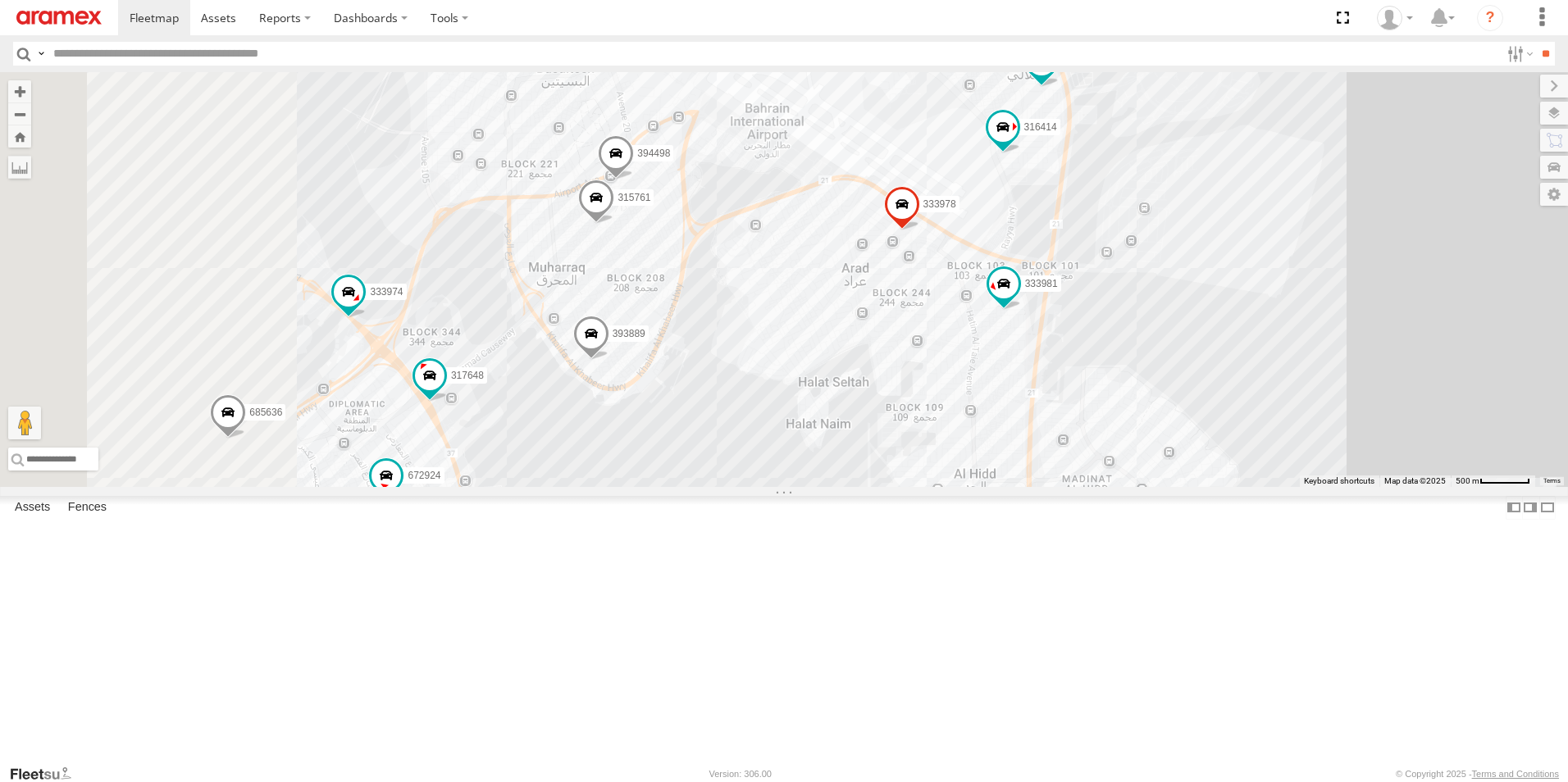
drag, startPoint x: 1069, startPoint y: 392, endPoint x: 1473, endPoint y: 487, distance: 415.0
click at [1473, 487] on div "333983 333832 333977 333982 394539 685639 672921 316467 685636 316418 333976 33…" at bounding box center [784, 279] width 1568 height 415
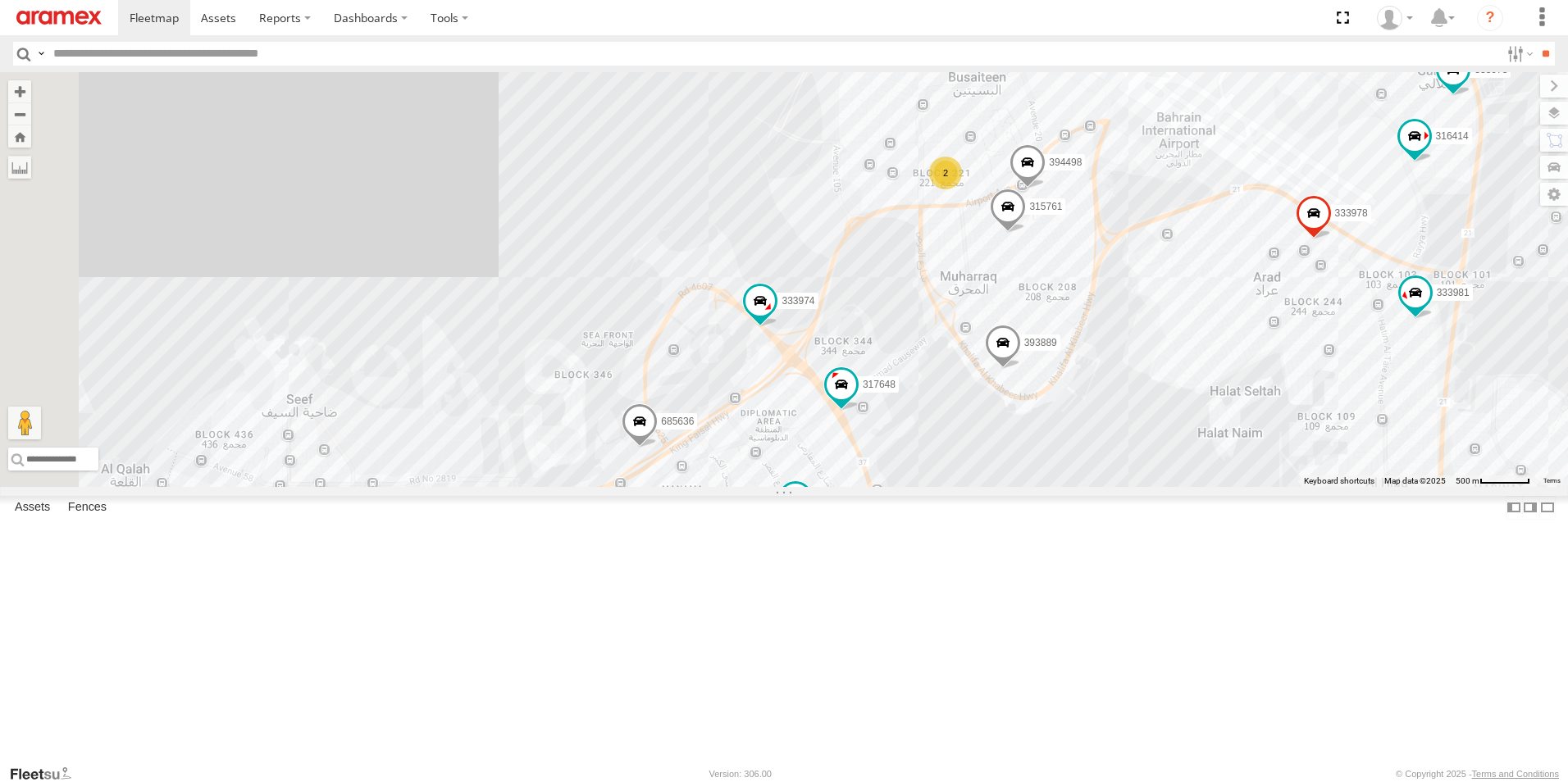
drag, startPoint x: 549, startPoint y: 272, endPoint x: 943, endPoint y: 281, distance: 394.1
click at [943, 281] on div "333983 333832 333977 333982 394539 685639 672921 316467 685636 316418 333976 33…" at bounding box center [784, 279] width 1568 height 415
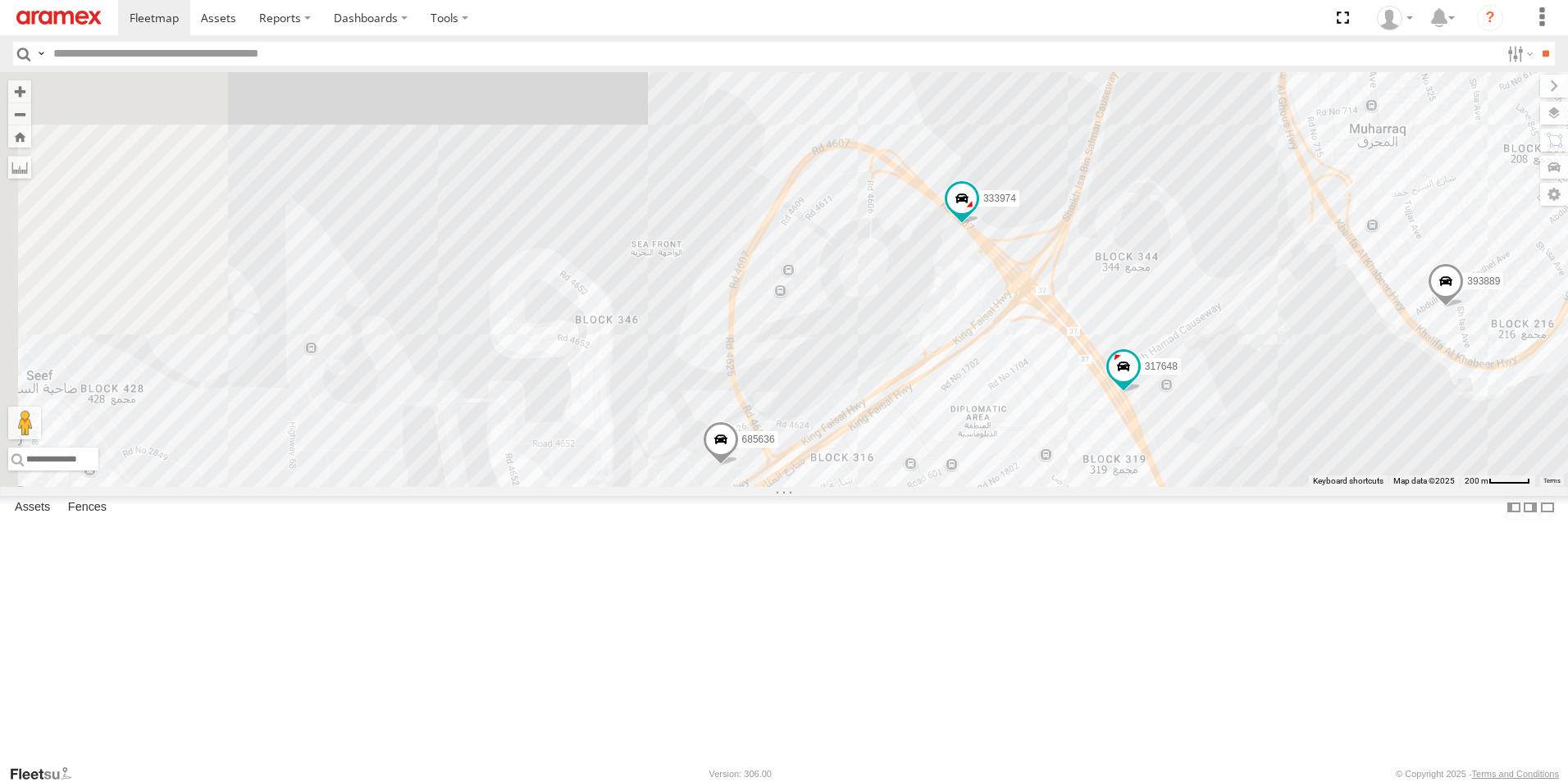
drag, startPoint x: 658, startPoint y: 354, endPoint x: 851, endPoint y: 203, distance: 245.1
click at [851, 203] on div "333983 333832 333977 333982 394539 685639 672921 316467 685636 316418 333976 33…" at bounding box center [784, 279] width 1568 height 415
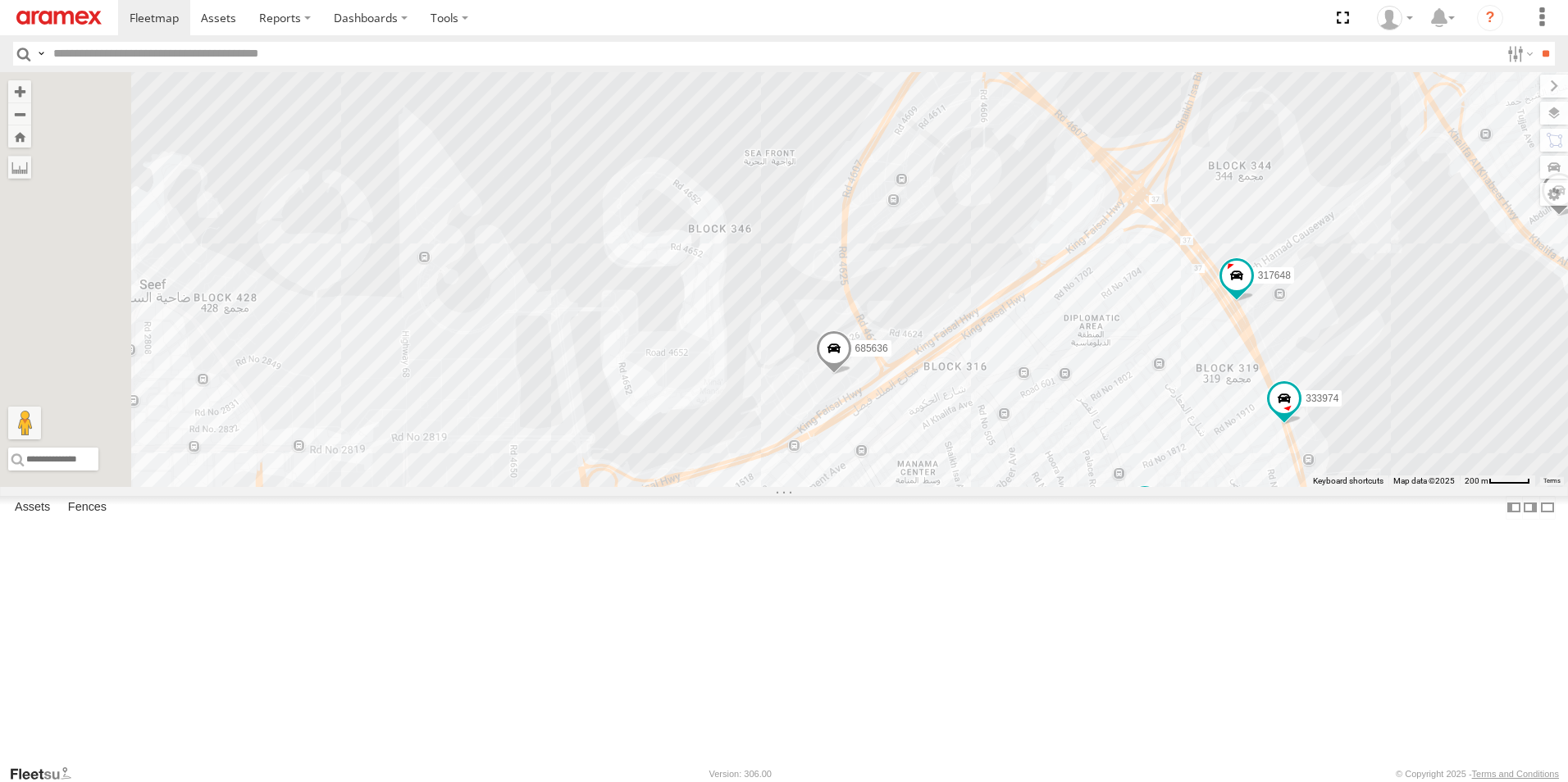
drag, startPoint x: 795, startPoint y: 352, endPoint x: 969, endPoint y: 221, distance: 217.8
click at [963, 227] on div "333983 333832 333977 333982 394539 685639 672921 316467 685636 316418 333976 33…" at bounding box center [784, 279] width 1568 height 415
click at [974, 217] on div "333983 333832 333977 333982 394539 685639 672921 316467 685636 316418 333976 33…" at bounding box center [784, 279] width 1568 height 415
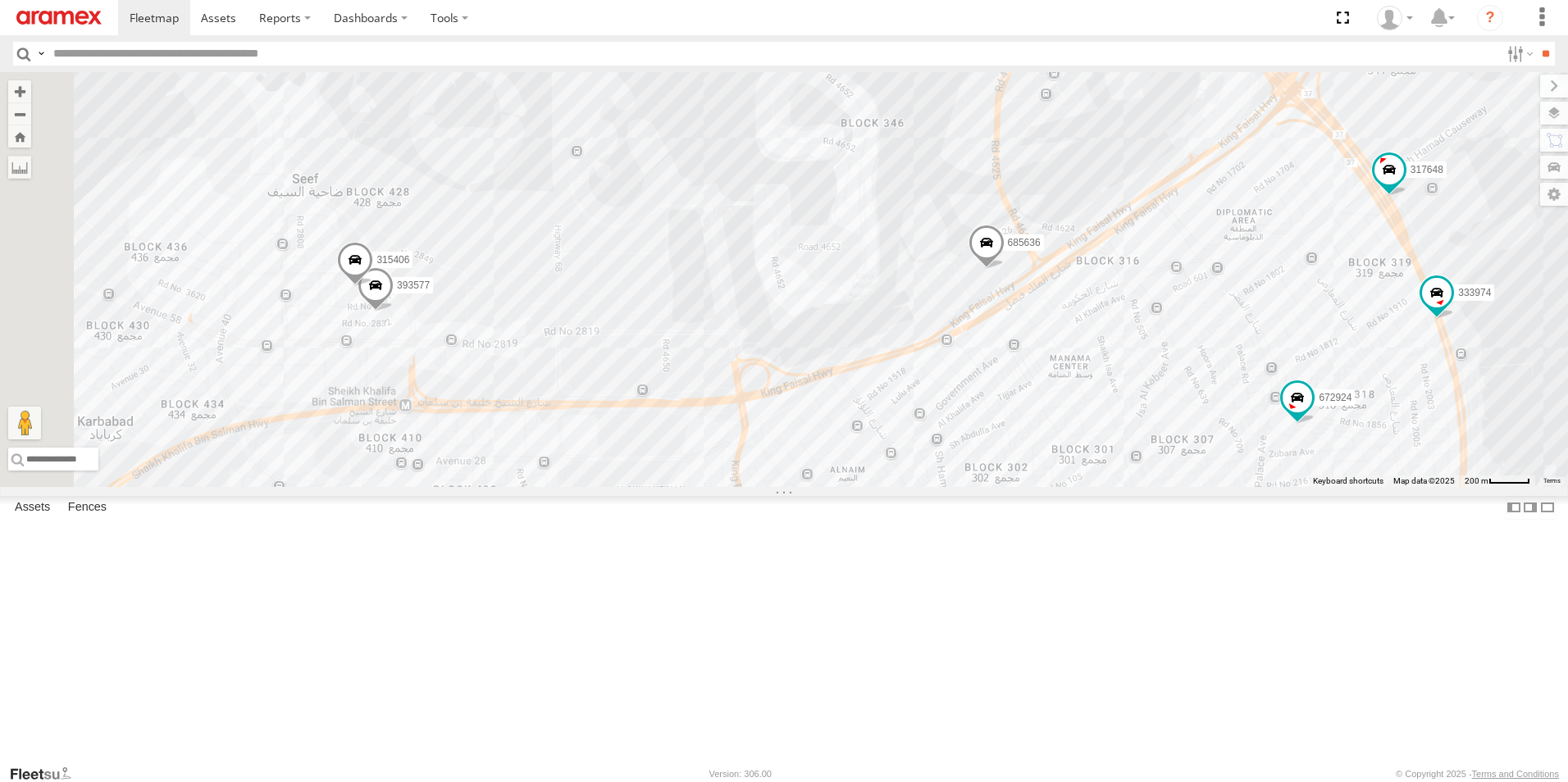
click at [430, 291] on span "393577" at bounding box center [413, 285] width 33 height 11
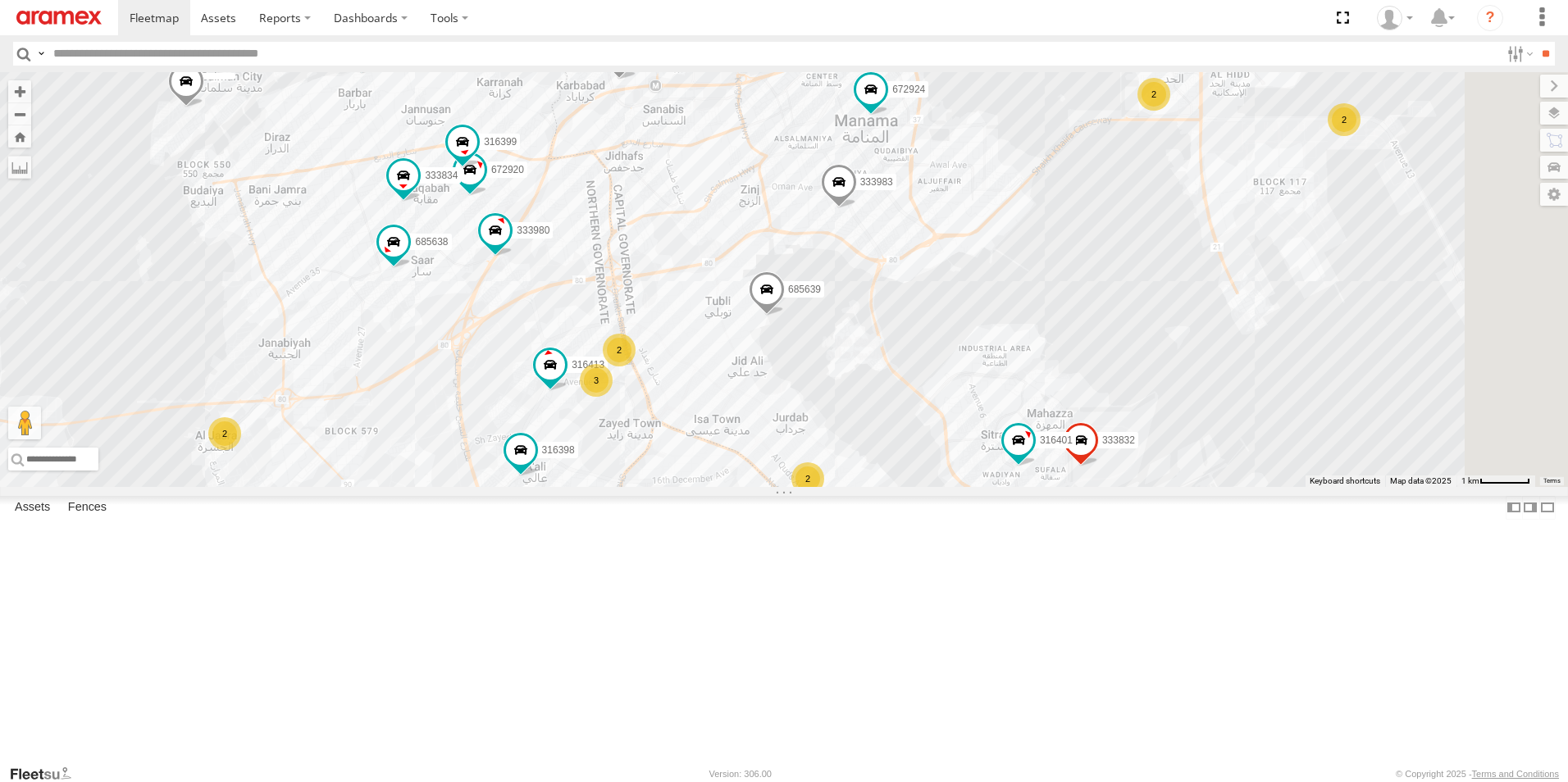
drag, startPoint x: 1034, startPoint y: 673, endPoint x: 1019, endPoint y: 501, distance: 172.7
click at [1019, 487] on div "333983 393577 393889 317648 333978 672924 685636 315406 2 2 2 333980 2 2 2 6729…" at bounding box center [784, 279] width 1568 height 415
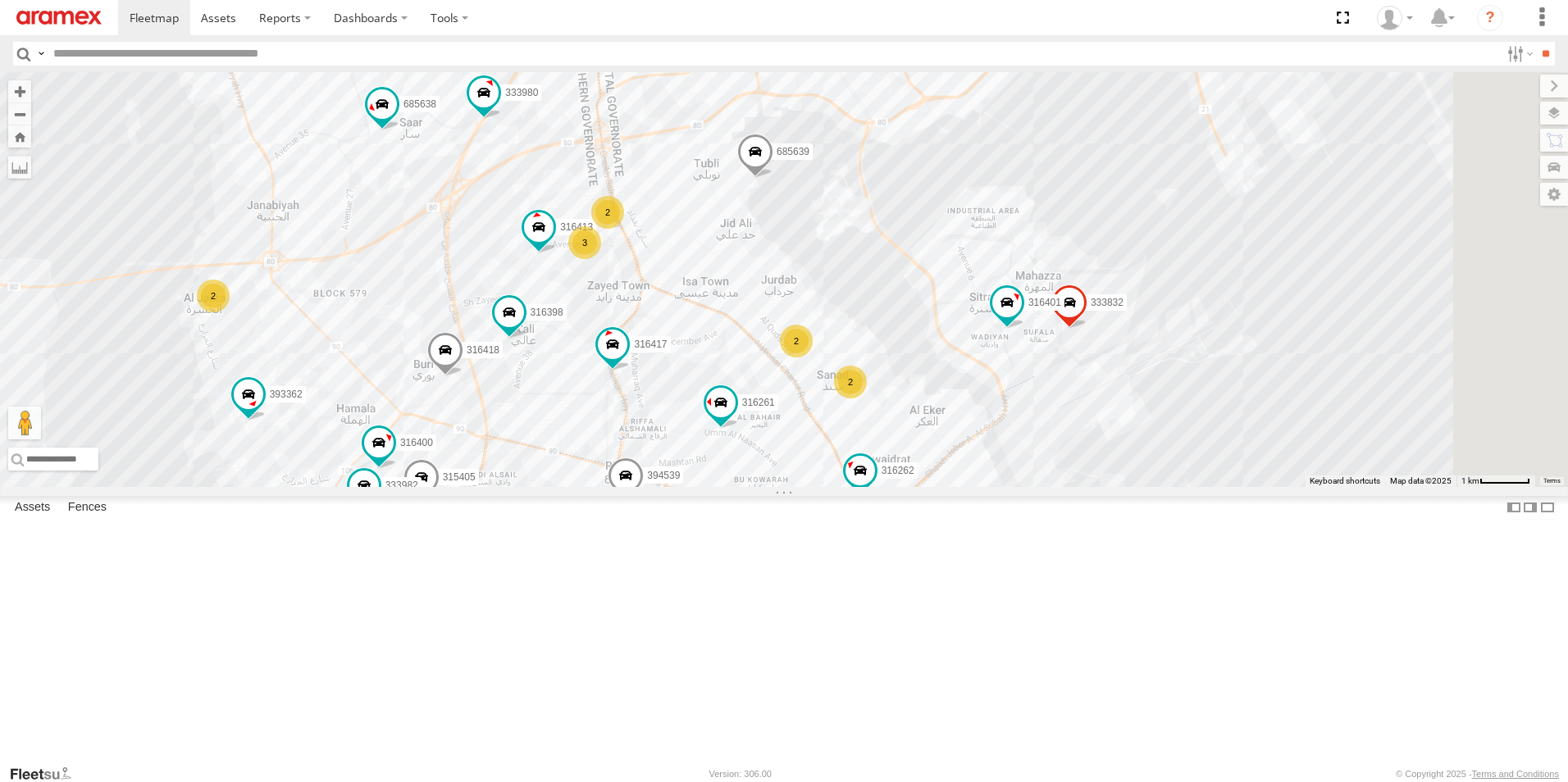
drag, startPoint x: 1100, startPoint y: 579, endPoint x: 1122, endPoint y: 303, distance: 276.9
click at [1122, 304] on div "333983 393577 393889 317648 333978 672924 685636 315406 2 2 2 333980 2 2 2 6729…" at bounding box center [784, 279] width 1568 height 415
click at [1122, 303] on div "333983 393577 393889 317648 333978 672924 685636 315406 2 2 2 333980 2 2 2 6729…" at bounding box center [784, 279] width 1568 height 415
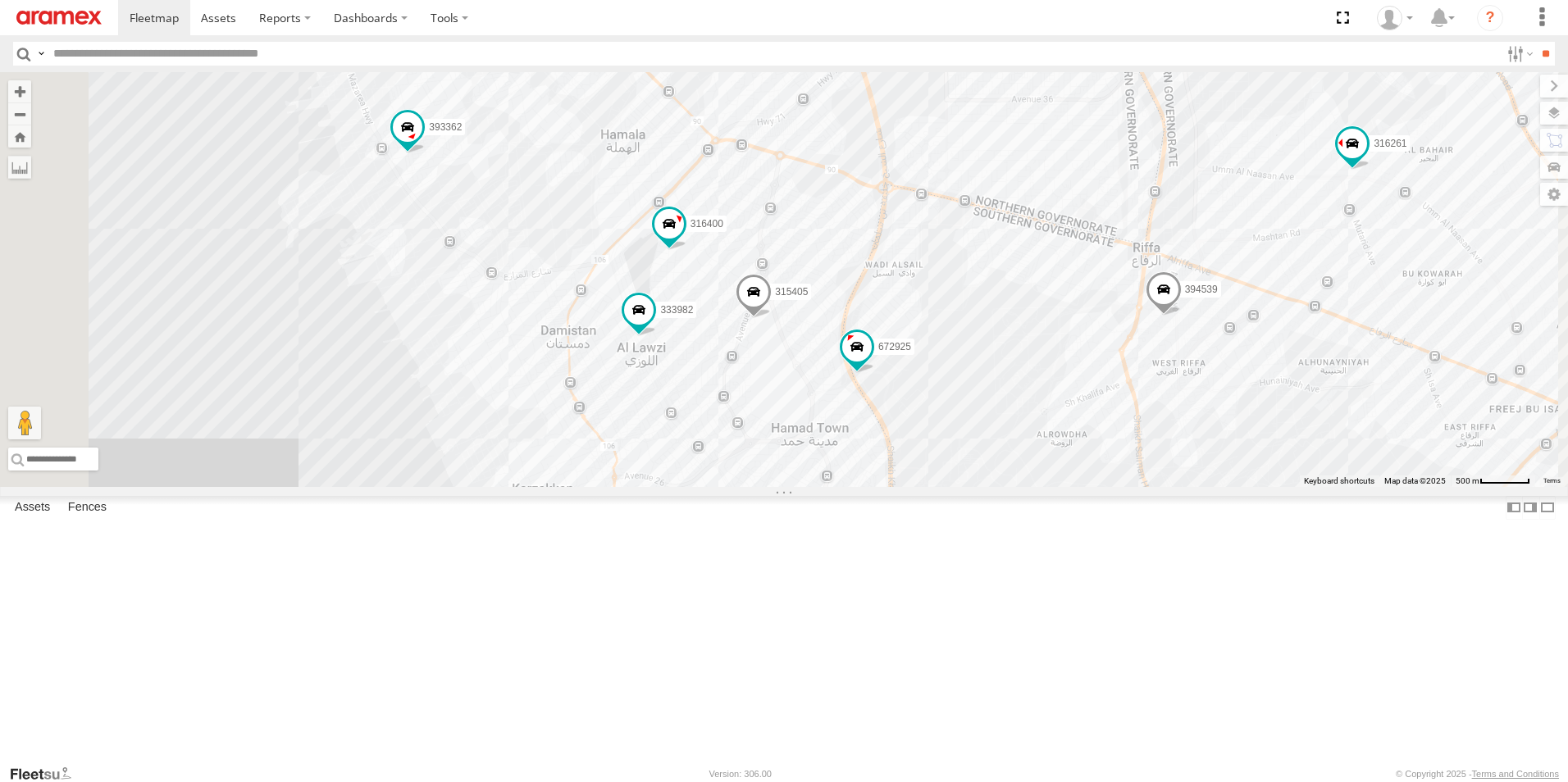
drag, startPoint x: 452, startPoint y: 405, endPoint x: 549, endPoint y: 589, distance: 208.0
click at [549, 487] on div "316400 393362 316418 315405 316264 333982 394539 672925 316261 Sanad- Block 743…" at bounding box center [784, 279] width 1568 height 415
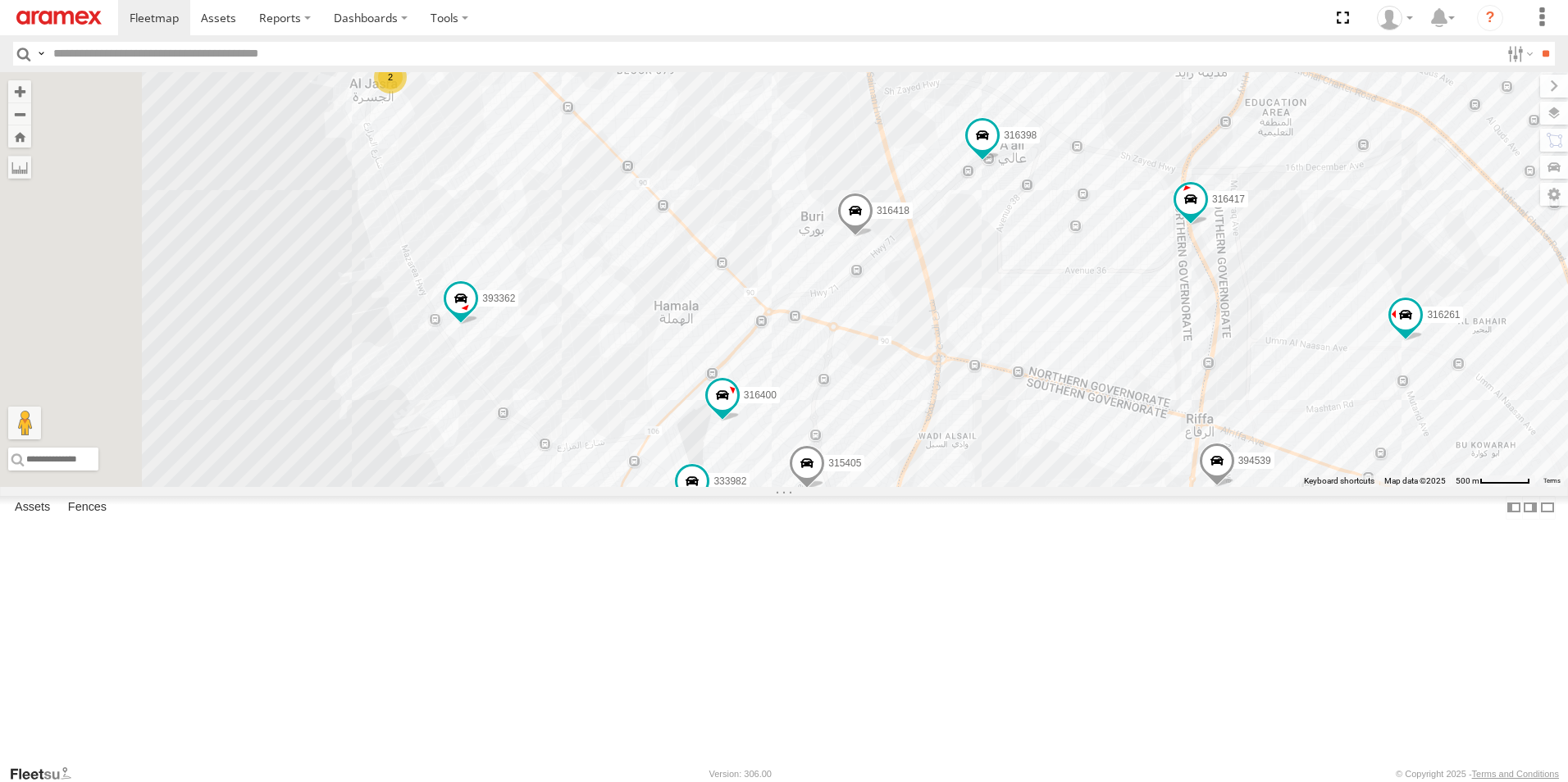
drag, startPoint x: 520, startPoint y: 485, endPoint x: 560, endPoint y: 633, distance: 153.3
click at [560, 487] on div "316400 393362 316418 315405 316264 333982 394539 672925 316261 2 316398 316417 …" at bounding box center [784, 279] width 1568 height 415
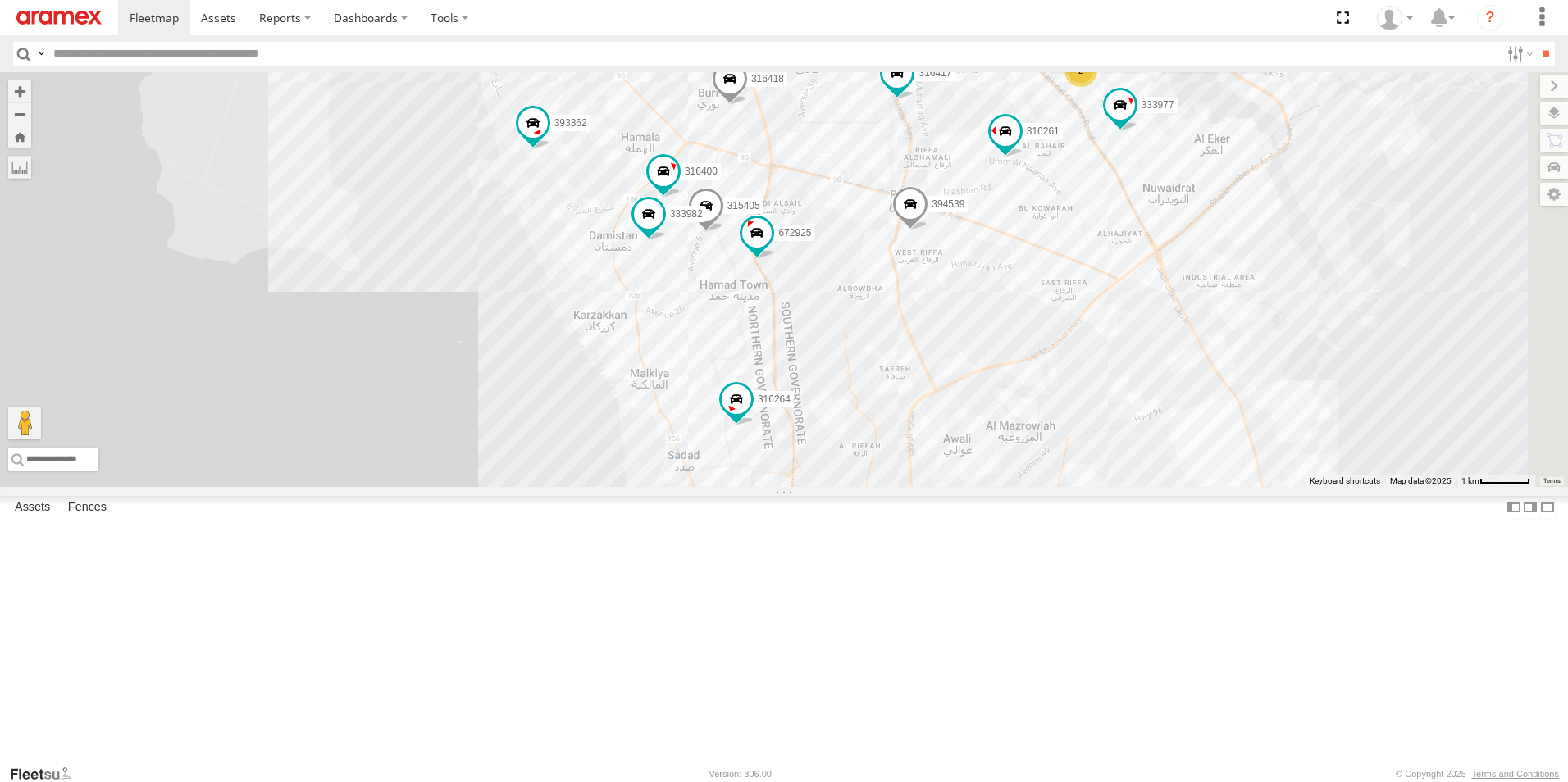
drag, startPoint x: 919, startPoint y: 600, endPoint x: 649, endPoint y: 460, distance: 304.1
click at [649, 460] on div "316400 393362 316418 315405 316264 333982 394539 672925 316261 316398 316417 31…" at bounding box center [784, 279] width 1568 height 415
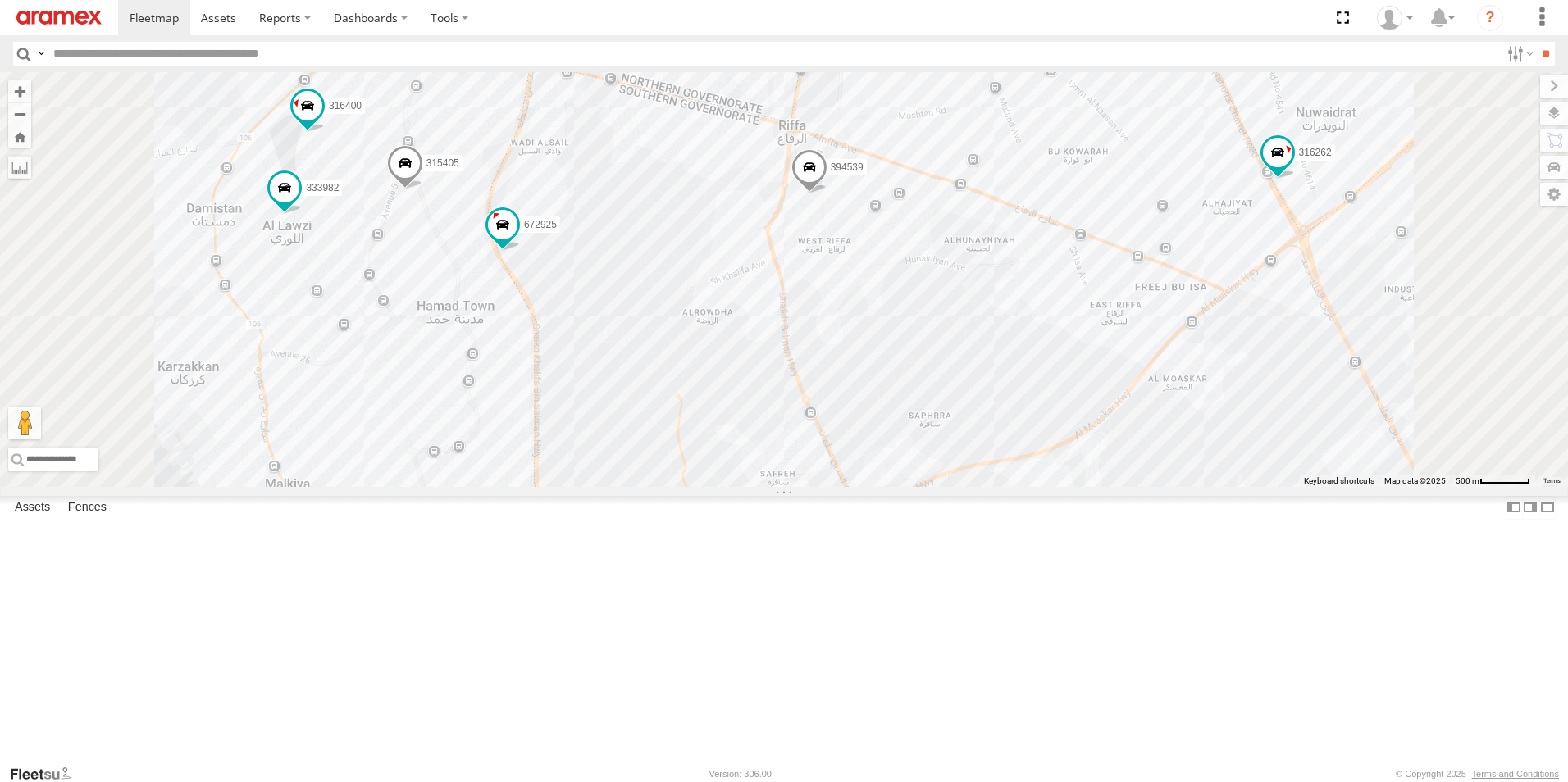
click at [1013, 37] on span at bounding box center [998, 22] width 29 height 29
click at [1020, 29] on label at bounding box center [1004, 23] width 32 height 11
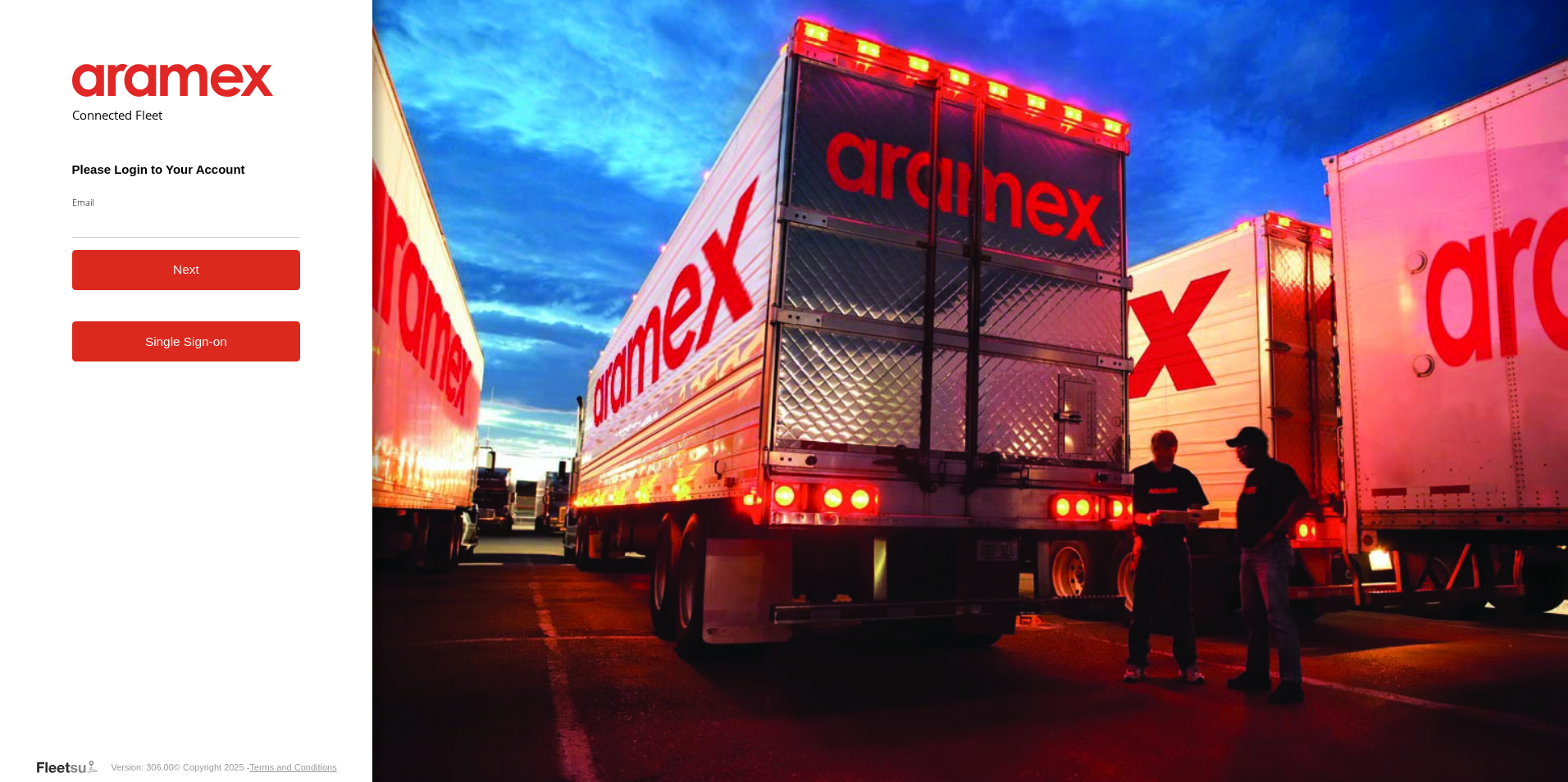
click at [197, 283] on button "Next" at bounding box center [186, 270] width 229 height 41
click at [209, 284] on button "Next" at bounding box center [186, 270] width 229 height 41
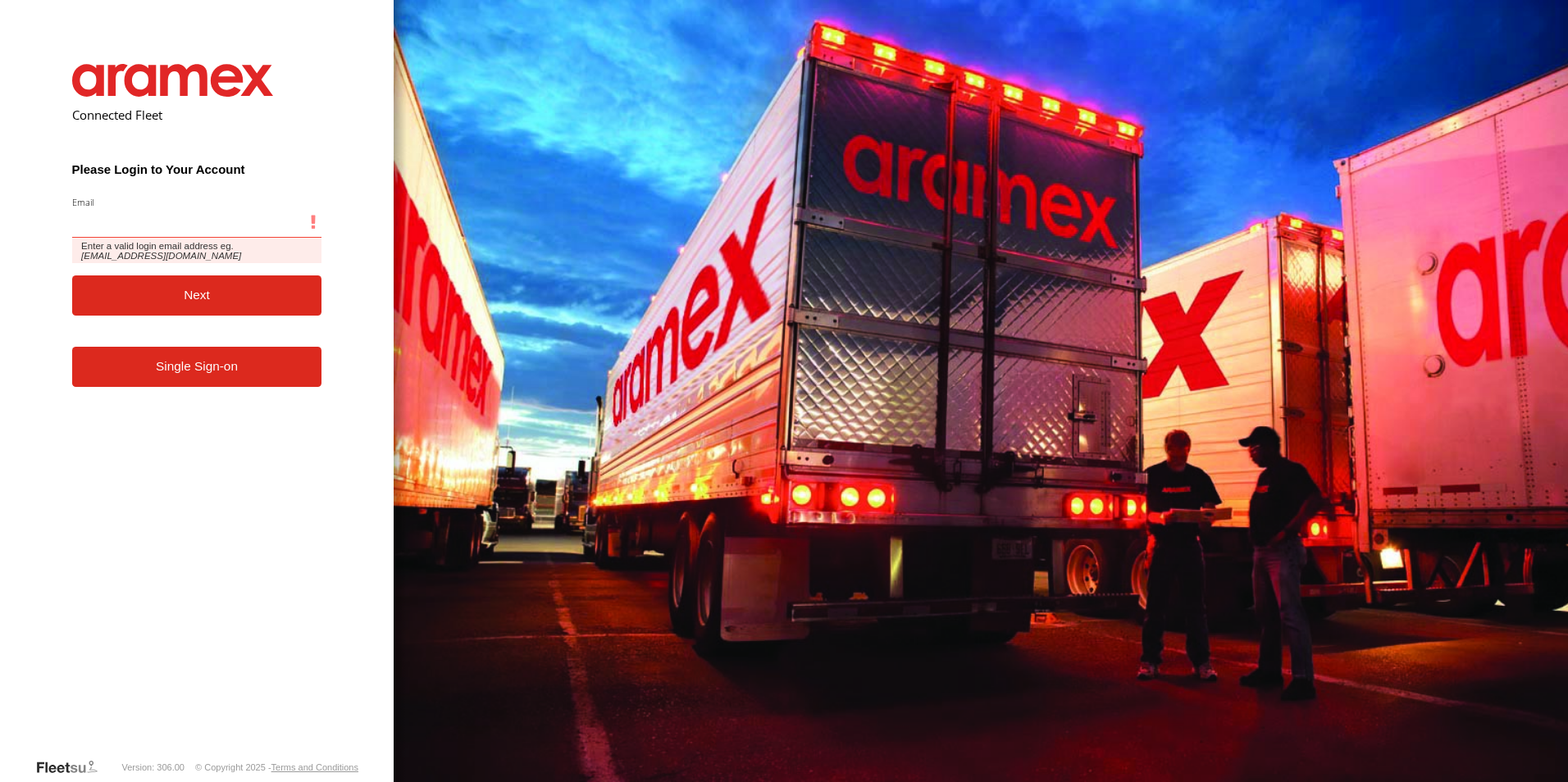
click at [166, 228] on input "Email" at bounding box center [198, 223] width 250 height 29
type input "**********"
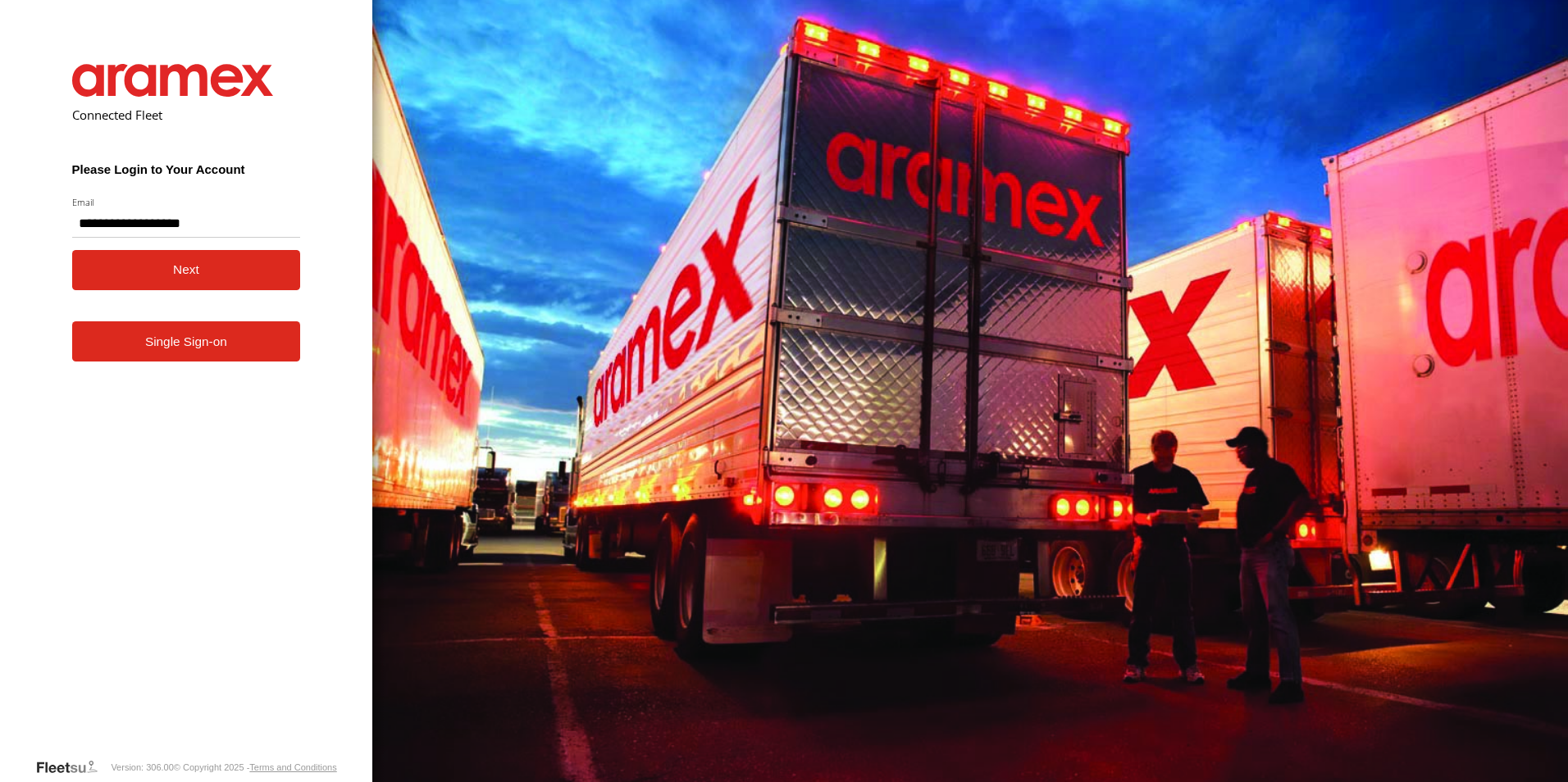
click at [176, 275] on button "Next" at bounding box center [186, 270] width 229 height 41
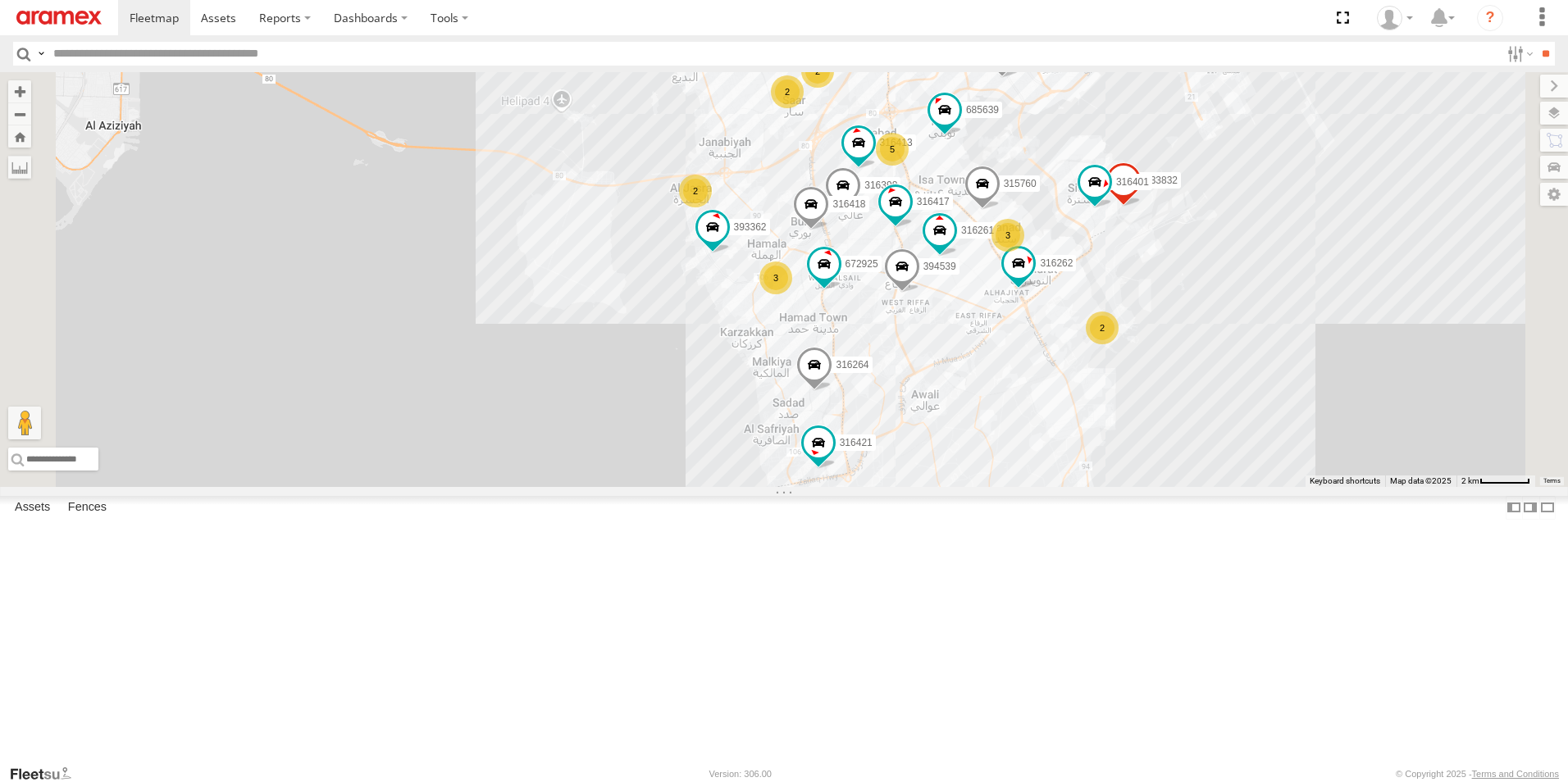
drag, startPoint x: 722, startPoint y: 449, endPoint x: 617, endPoint y: 477, distance: 108.7
click at [617, 477] on div "316421 393362 316422 333979 316264 685639 685637 316262 316398 672921 316467 31…" at bounding box center [784, 279] width 1568 height 415
